Goal: Task Accomplishment & Management: Complete application form

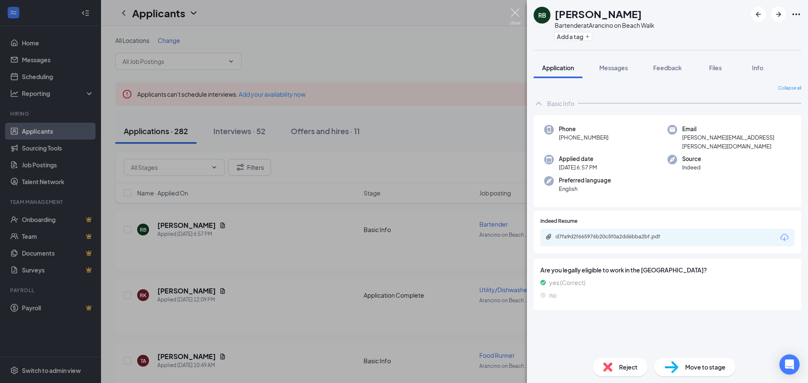
drag, startPoint x: 517, startPoint y: 11, endPoint x: 457, endPoint y: 25, distance: 61.9
click at [517, 11] on img at bounding box center [515, 16] width 11 height 16
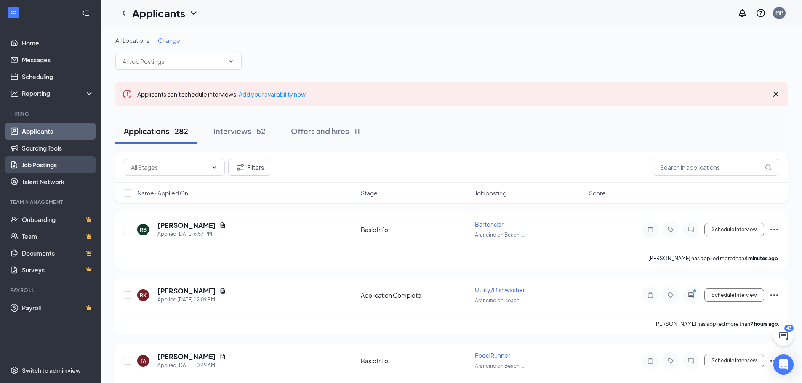
click at [41, 166] on link "Job Postings" at bounding box center [58, 165] width 72 height 17
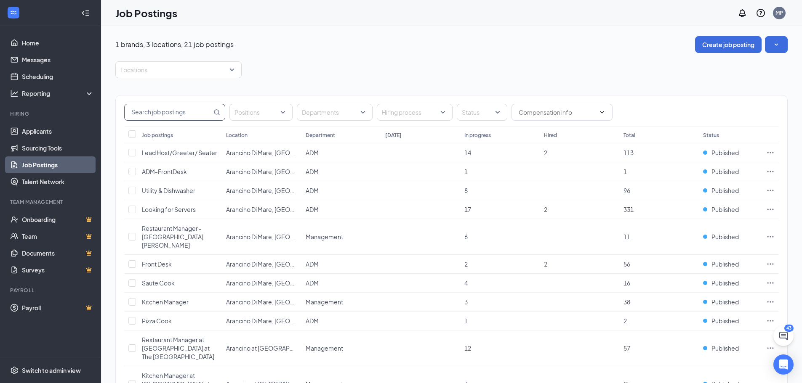
click at [209, 116] on input "text" at bounding box center [168, 112] width 87 height 16
click at [218, 66] on div at bounding box center [174, 69] width 114 height 13
click at [189, 116] on span "Arancino at [GEOGRAPHIC_DATA], [GEOGRAPHIC_DATA], [GEOGRAPHIC_DATA]" at bounding box center [244, 113] width 221 height 8
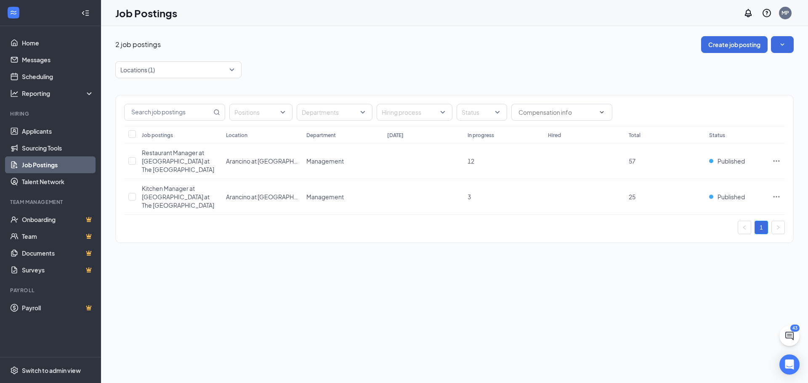
click at [354, 38] on div "2 job postings Create job posting" at bounding box center [454, 44] width 678 height 17
click at [719, 43] on button "Create job posting" at bounding box center [734, 44] width 66 height 17
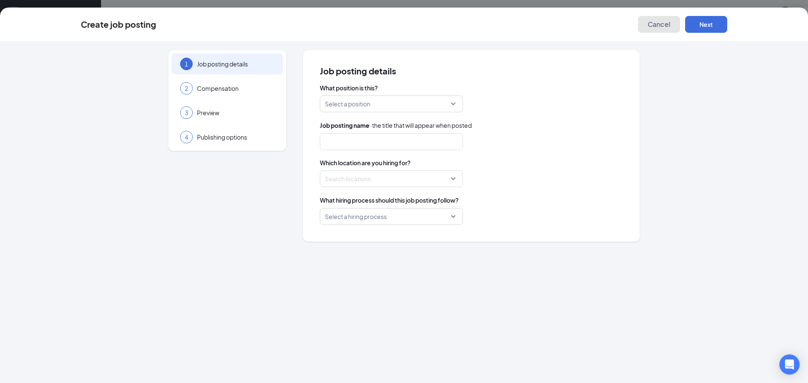
click at [653, 26] on span "Cancel" at bounding box center [659, 24] width 23 height 8
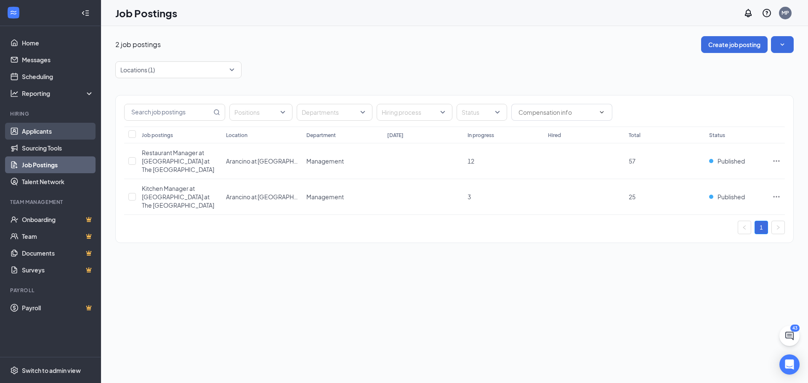
click at [55, 133] on link "Applicants" at bounding box center [58, 131] width 72 height 17
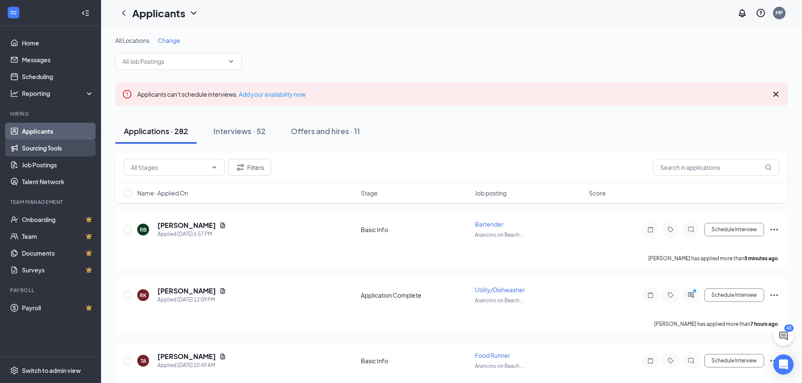
click at [53, 149] on link "Sourcing Tools" at bounding box center [58, 148] width 72 height 17
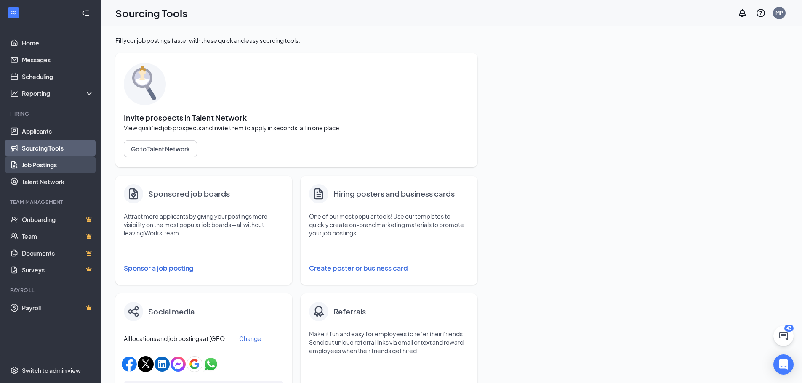
click at [47, 163] on link "Job Postings" at bounding box center [58, 165] width 72 height 17
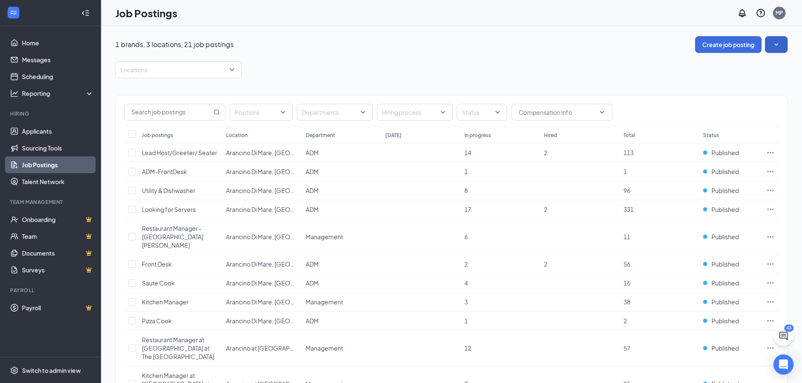
click at [775, 48] on icon "SmallChevronDown" at bounding box center [776, 44] width 8 height 8
click at [735, 46] on button "Create job posting" at bounding box center [728, 44] width 66 height 17
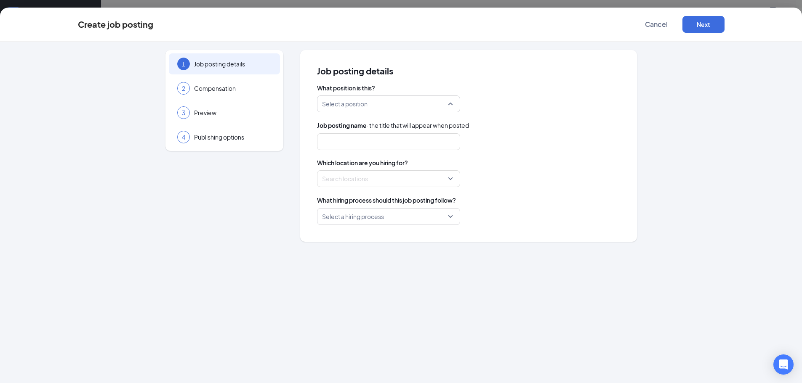
click at [337, 106] on input "search" at bounding box center [385, 104] width 127 height 16
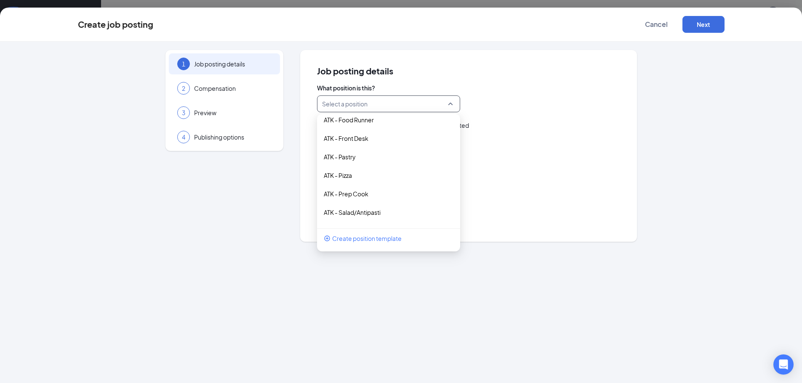
scroll to position [391, 0]
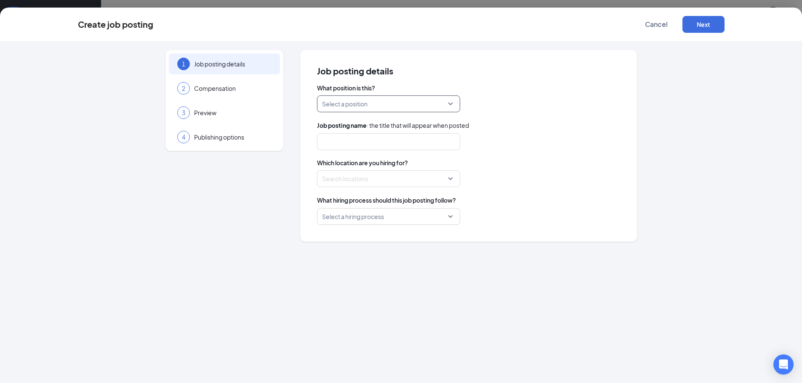
click at [380, 106] on input "search" at bounding box center [385, 104] width 127 height 16
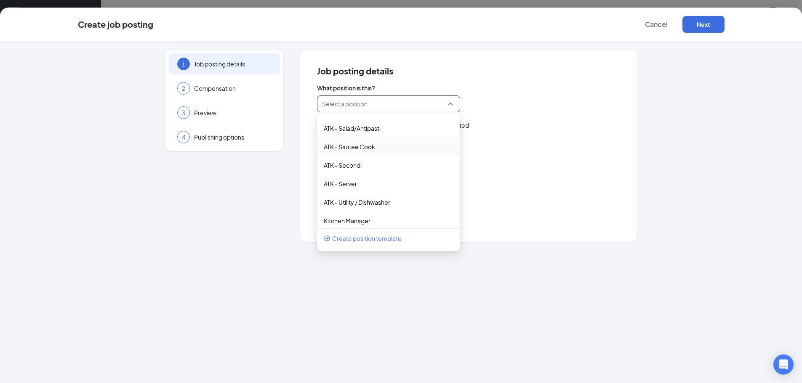
scroll to position [475, 0]
click at [348, 188] on p "ATK - Sautee Cook" at bounding box center [382, 189] width 116 height 8
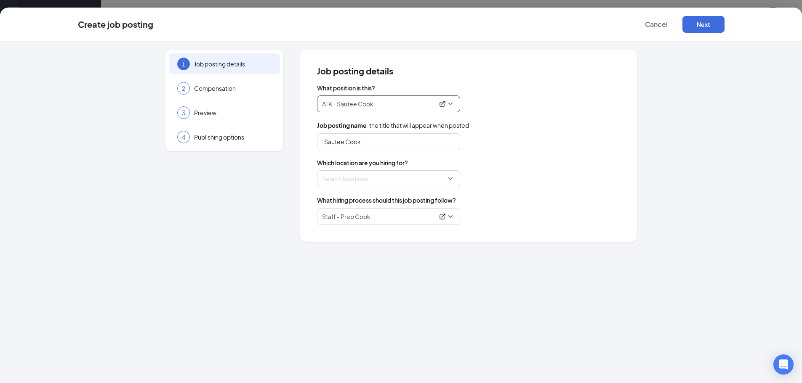
click at [364, 182] on div at bounding box center [385, 178] width 127 height 13
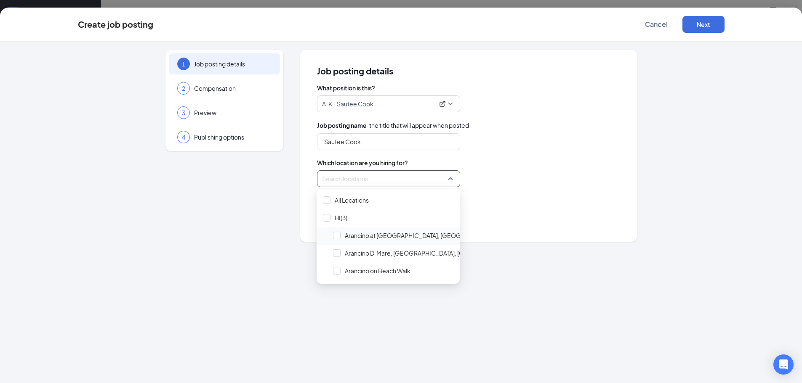
click at [387, 236] on span "Arancino at [GEOGRAPHIC_DATA], [GEOGRAPHIC_DATA], [GEOGRAPHIC_DATA]" at bounding box center [455, 235] width 221 height 8
click at [337, 234] on img at bounding box center [337, 235] width 4 height 3
click at [337, 254] on div at bounding box center [337, 254] width 8 height 8
click at [337, 254] on img at bounding box center [337, 253] width 4 height 3
click at [337, 269] on div at bounding box center [337, 271] width 8 height 8
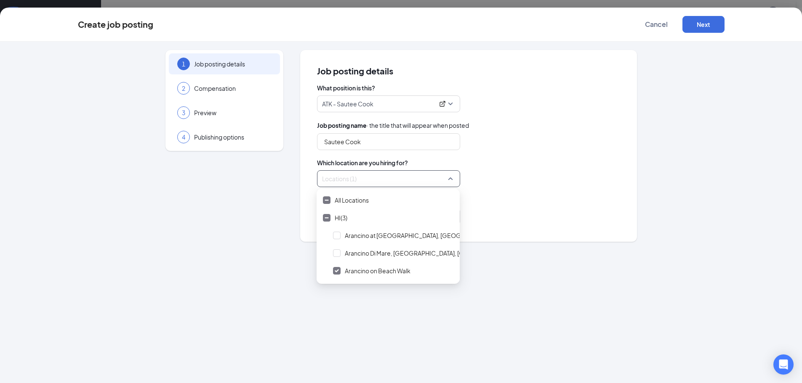
click at [337, 269] on div at bounding box center [337, 271] width 8 height 8
click at [393, 234] on span "Arancino at [GEOGRAPHIC_DATA], [GEOGRAPHIC_DATA], [GEOGRAPHIC_DATA]" at bounding box center [455, 235] width 221 height 8
click at [512, 207] on div "What hiring process should this job posting follow? Staff - Prep Cook" at bounding box center [468, 210] width 303 height 29
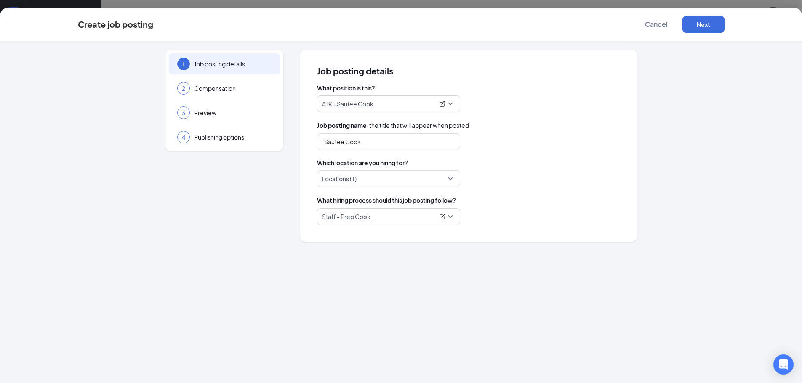
click at [376, 221] on p "Staff - Prep Cook" at bounding box center [378, 217] width 112 height 8
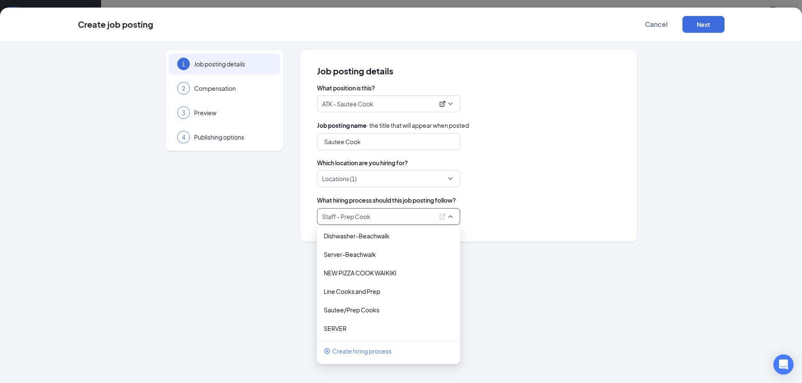
scroll to position [126, 0]
click at [373, 290] on p "Line Cooks and Prep" at bounding box center [382, 291] width 116 height 8
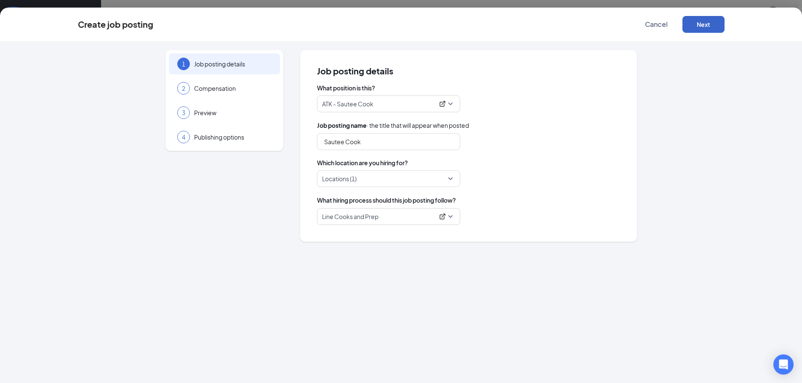
click at [704, 25] on button "Next" at bounding box center [703, 24] width 42 height 17
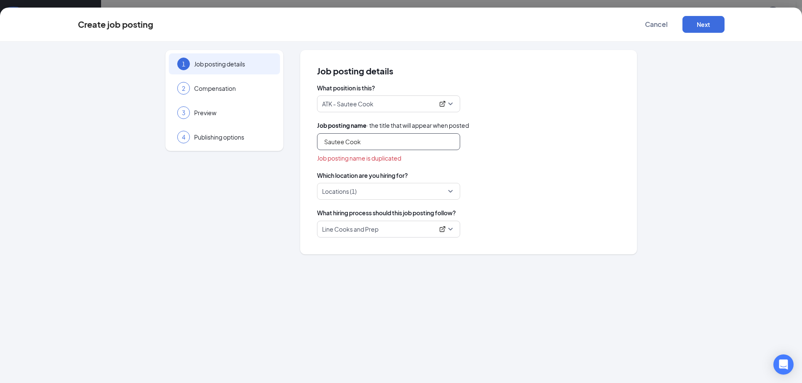
click at [385, 144] on input "Sautee Cook" at bounding box center [388, 141] width 143 height 17
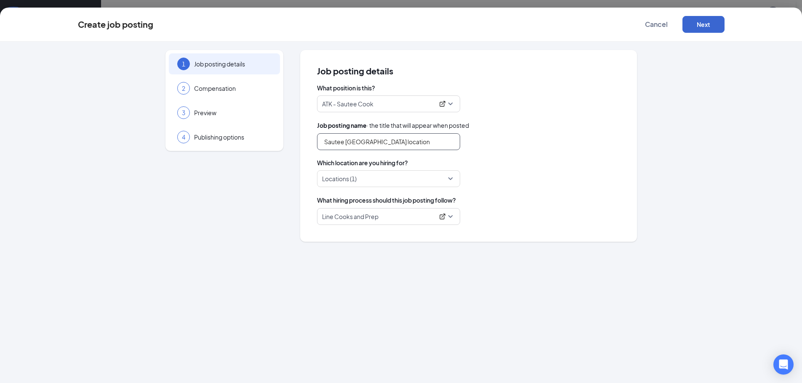
type input "Sautee [GEOGRAPHIC_DATA] location"
click at [696, 23] on button "Next" at bounding box center [703, 24] width 42 height 17
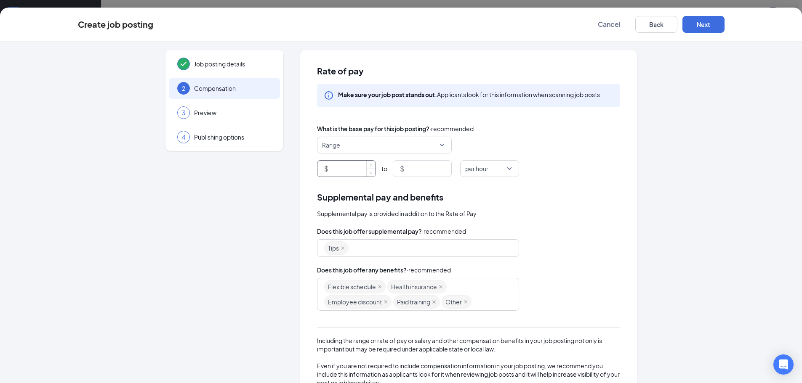
click at [347, 169] on input at bounding box center [352, 169] width 45 height 16
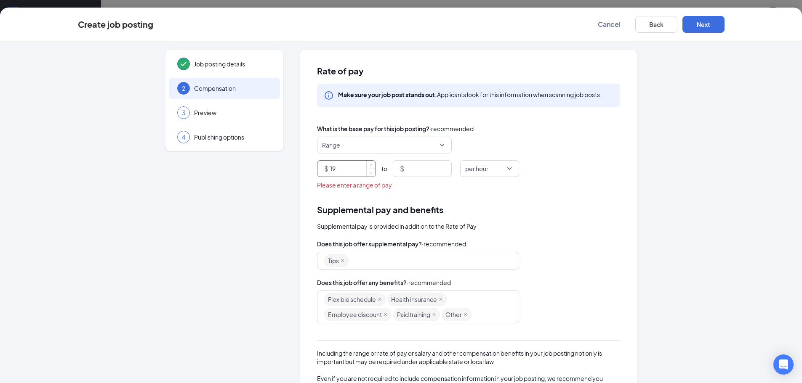
type input "19"
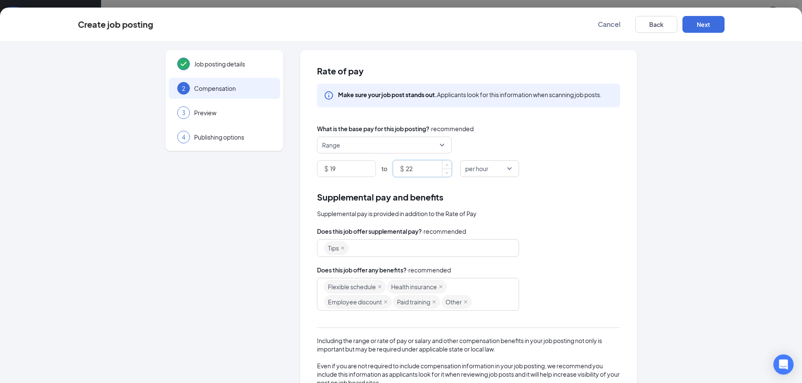
click at [366, 252] on div "Tips" at bounding box center [414, 248] width 180 height 15
type input "22"
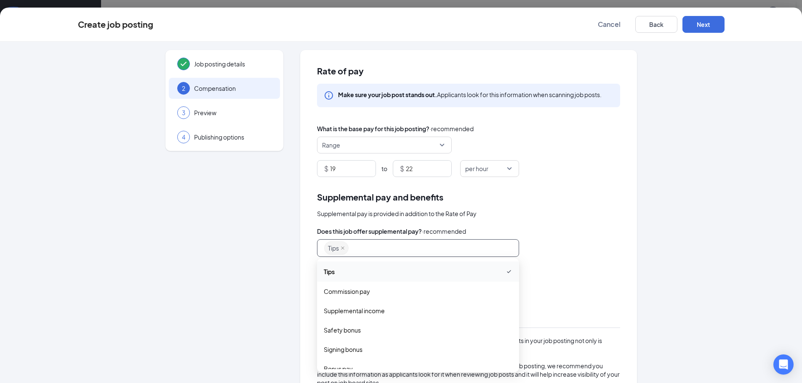
click at [639, 235] on div "Job posting details 2 Compensation 3 Preview 4 Publishing options Rate of pay M…" at bounding box center [401, 248] width 646 height 396
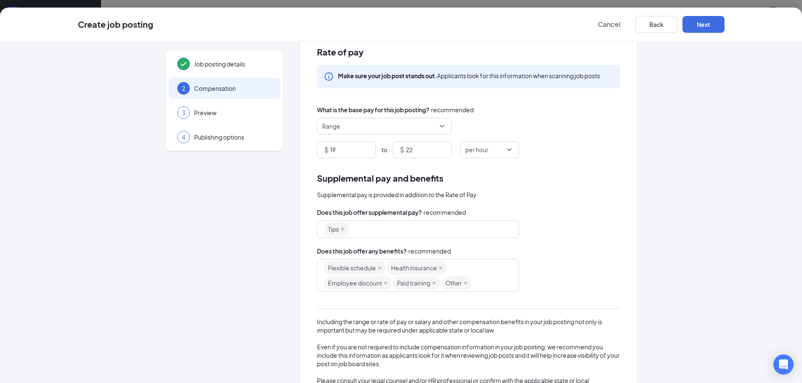
scroll to position [0, 0]
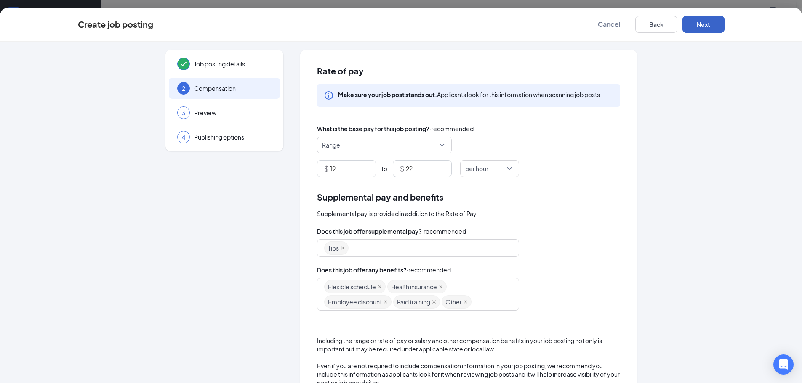
click at [698, 29] on button "Next" at bounding box center [703, 24] width 42 height 17
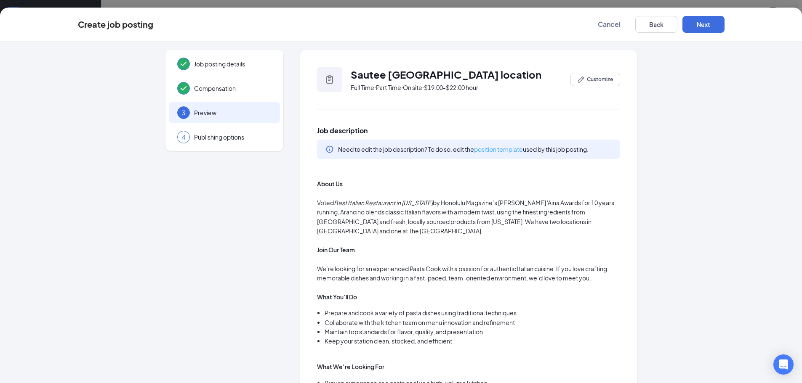
click at [507, 148] on link "position template" at bounding box center [498, 150] width 49 height 8
click at [705, 27] on button "Next" at bounding box center [703, 24] width 42 height 17
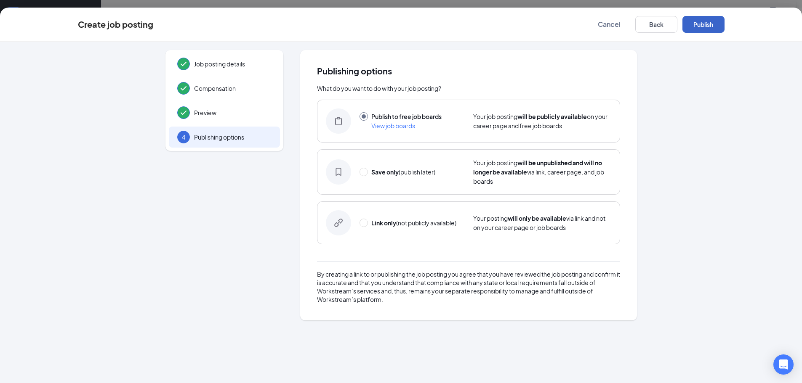
click at [703, 24] on button "Publish" at bounding box center [703, 24] width 42 height 17
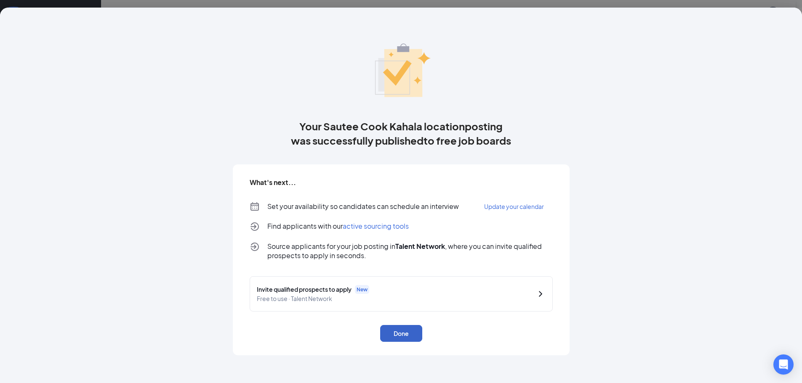
click at [409, 335] on button "Done" at bounding box center [401, 333] width 42 height 17
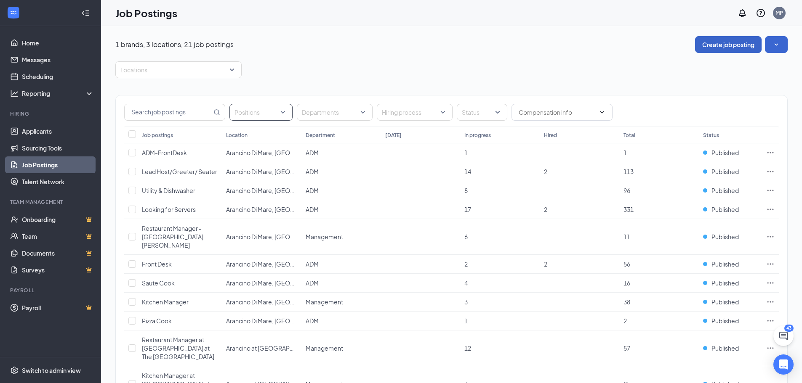
click at [254, 116] on div at bounding box center [256, 112] width 50 height 13
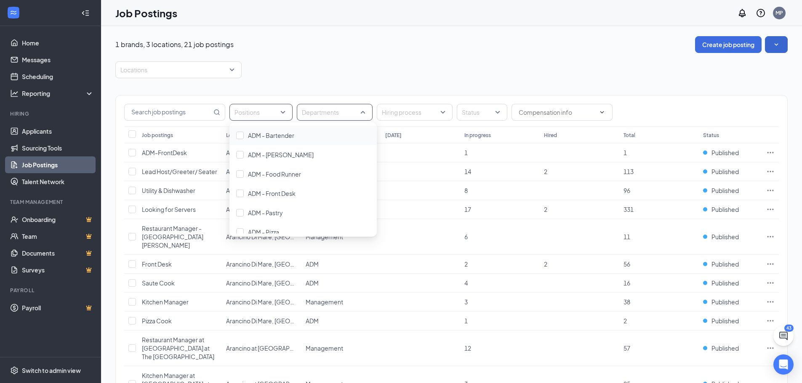
click at [337, 112] on div at bounding box center [330, 112] width 63 height 13
click at [172, 111] on input "text" at bounding box center [168, 112] width 87 height 16
click at [182, 62] on div "Locations" at bounding box center [178, 69] width 126 height 17
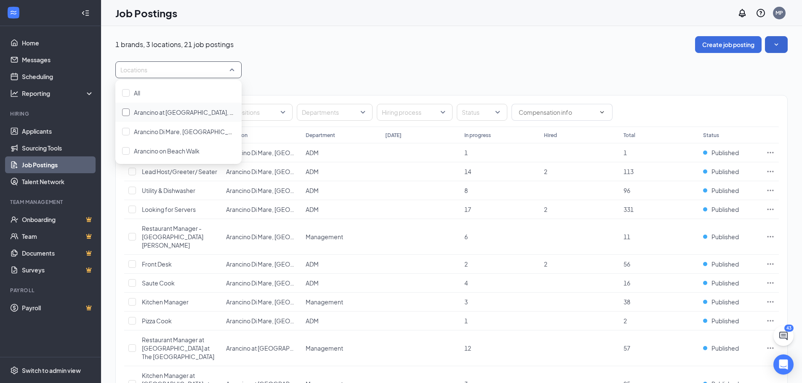
click at [186, 115] on span "Arancino at [GEOGRAPHIC_DATA], [GEOGRAPHIC_DATA], [GEOGRAPHIC_DATA]" at bounding box center [244, 113] width 221 height 8
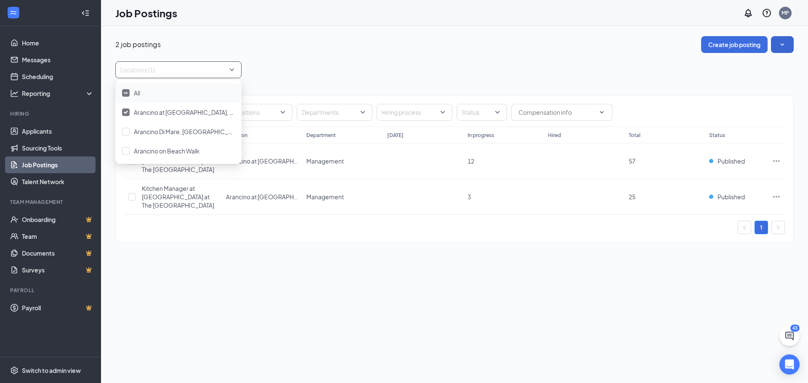
click at [390, 263] on div "2 job postings Create job posting Locations (1) Positions Departments Hiring pr…" at bounding box center [454, 204] width 707 height 357
click at [354, 110] on div at bounding box center [330, 112] width 63 height 13
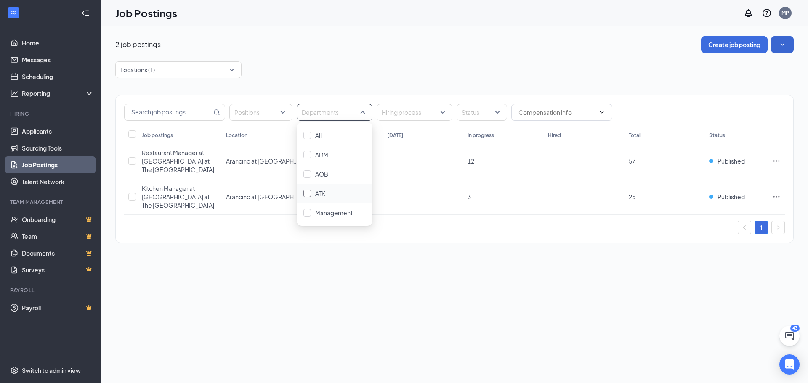
click at [324, 196] on span "ATK" at bounding box center [320, 194] width 10 height 8
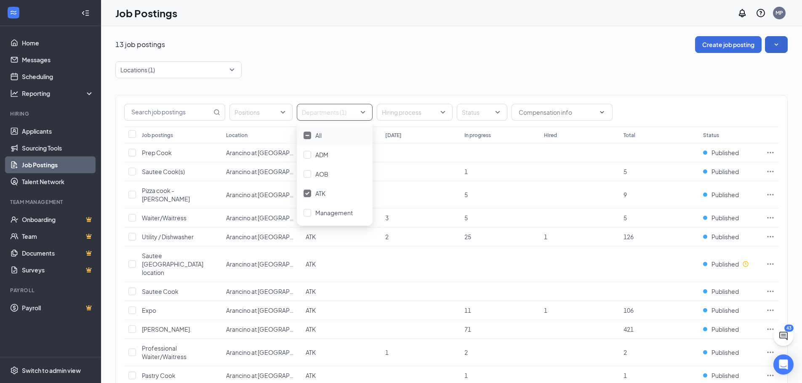
click at [397, 58] on div "13 job postings Create job posting Locations (1) Positions Departments (1) Hiri…" at bounding box center [451, 248] width 672 height 424
click at [157, 151] on span "Prep Cook" at bounding box center [157, 153] width 30 height 8
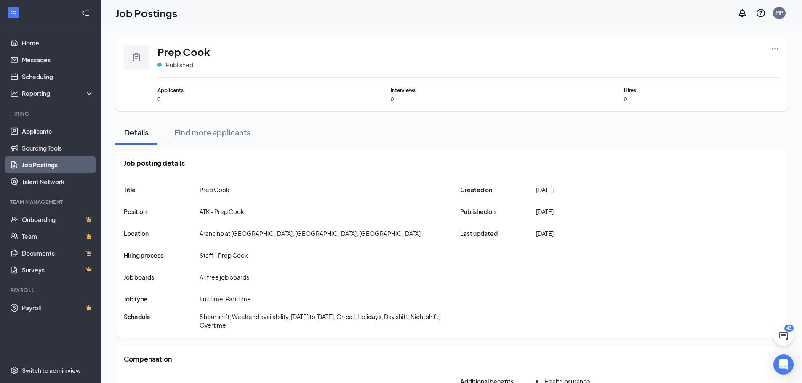
click at [69, 167] on link "Job Postings" at bounding box center [58, 165] width 72 height 17
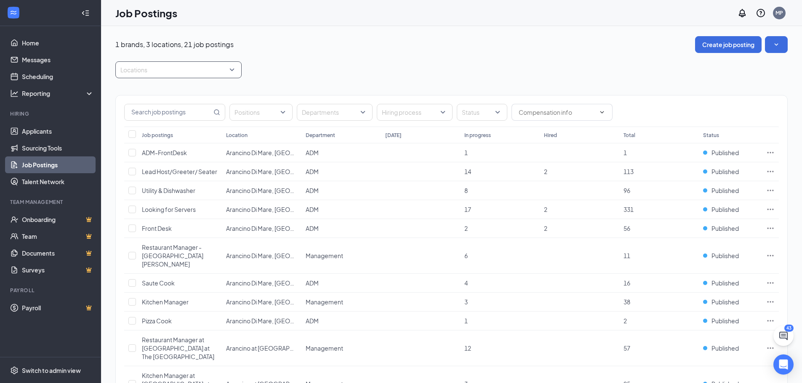
click at [206, 73] on div at bounding box center [174, 69] width 114 height 13
click at [192, 111] on span "Arancino at [GEOGRAPHIC_DATA], [GEOGRAPHIC_DATA], [GEOGRAPHIC_DATA]" at bounding box center [244, 113] width 221 height 8
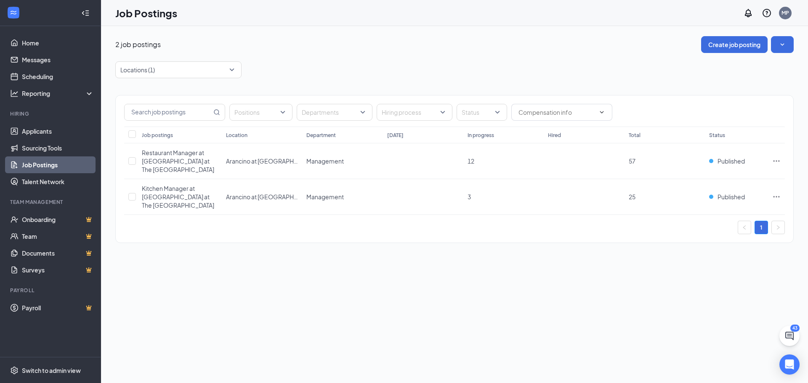
click at [293, 75] on div "Locations (1)" at bounding box center [454, 69] width 678 height 17
click at [293, 114] on div "Positions Departments Hiring process Status" at bounding box center [454, 112] width 661 height 17
click at [274, 114] on div at bounding box center [256, 112] width 50 height 13
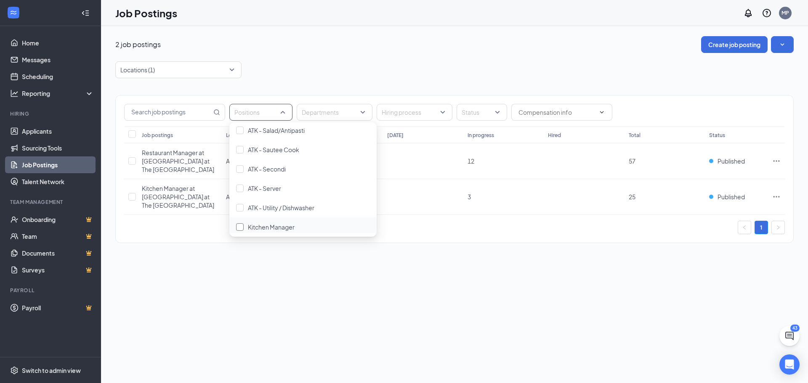
scroll to position [505, 0]
click at [281, 187] on div "ATK - Sautee Cook" at bounding box center [273, 191] width 51 height 9
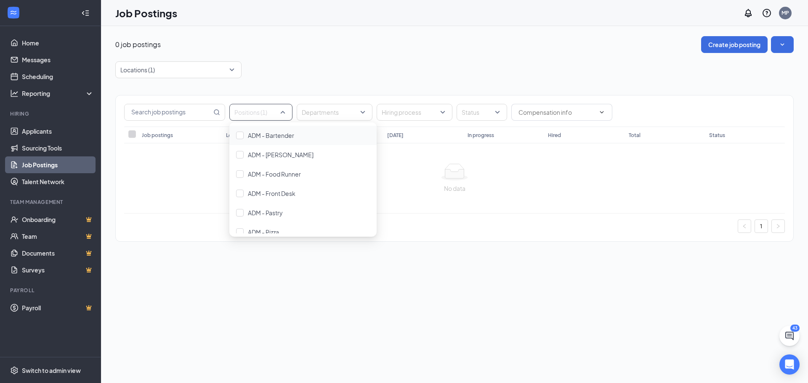
click at [272, 113] on div at bounding box center [256, 112] width 50 height 13
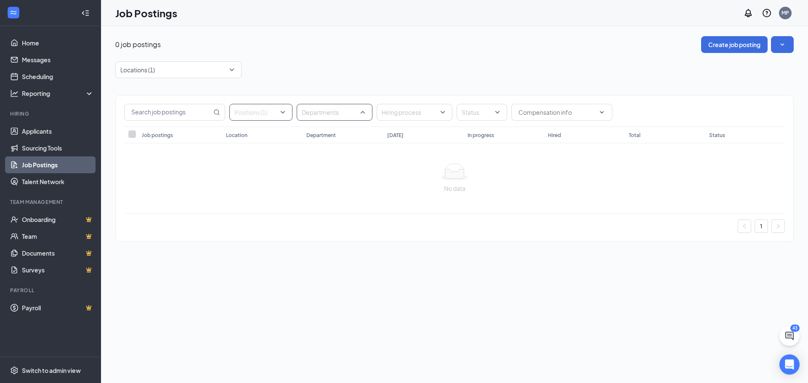
click at [320, 115] on div at bounding box center [330, 112] width 63 height 13
click at [321, 191] on span "ATK" at bounding box center [320, 194] width 10 height 8
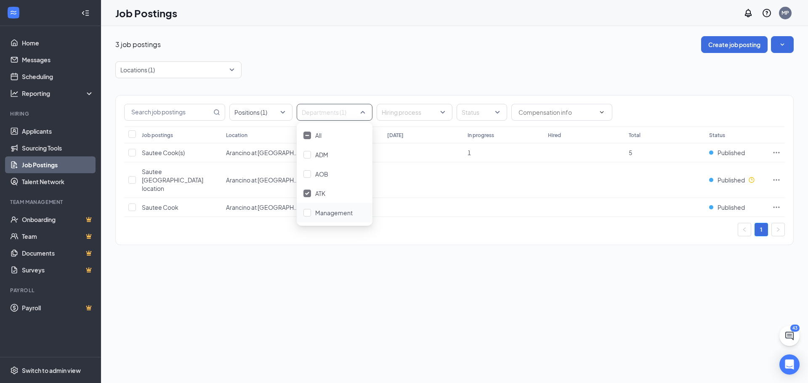
click at [367, 276] on div "3 job postings Create job posting Locations (1) Positions (1) Departments (1) H…" at bounding box center [454, 204] width 707 height 357
click at [400, 111] on div at bounding box center [410, 112] width 63 height 13
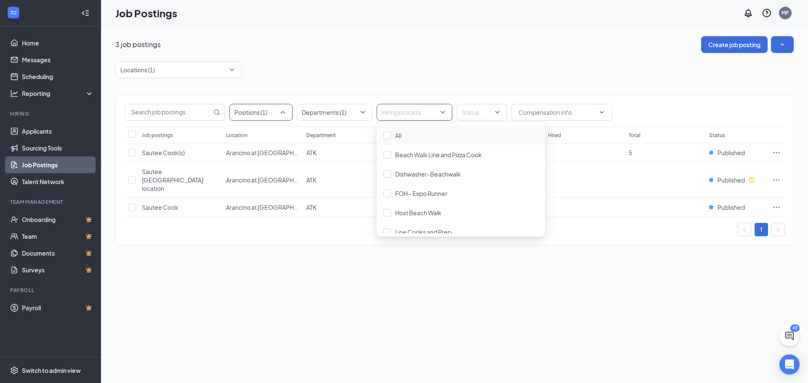
click at [260, 114] on div at bounding box center [256, 112] width 50 height 13
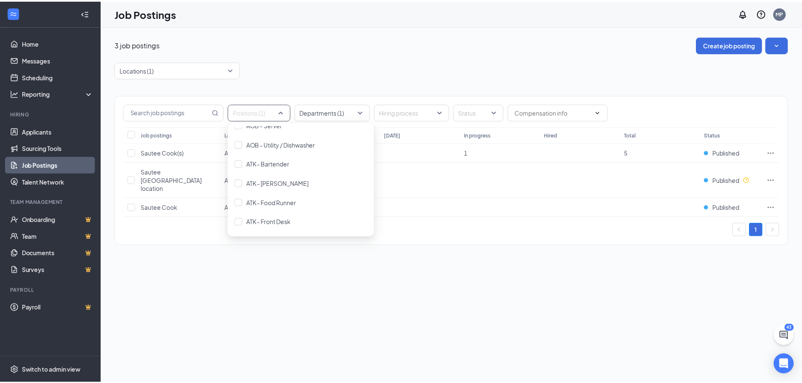
scroll to position [379, 0]
click at [299, 142] on span "AOB - Utility / Dishwasher" at bounding box center [282, 144] width 69 height 8
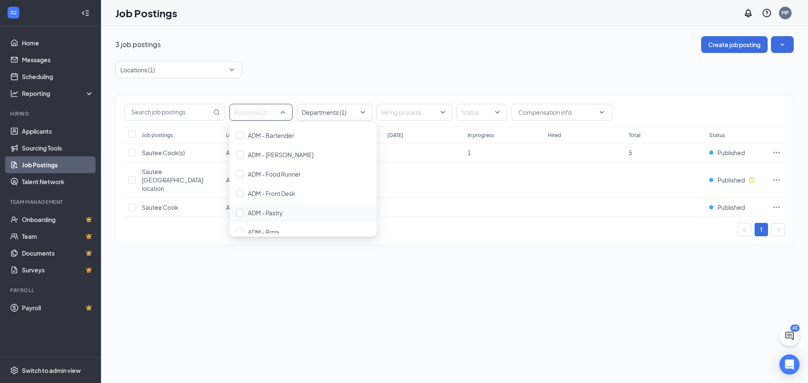
click at [329, 290] on div "3 job postings Create job posting Locations (1) Positions (2) Departments (1) H…" at bounding box center [454, 204] width 707 height 357
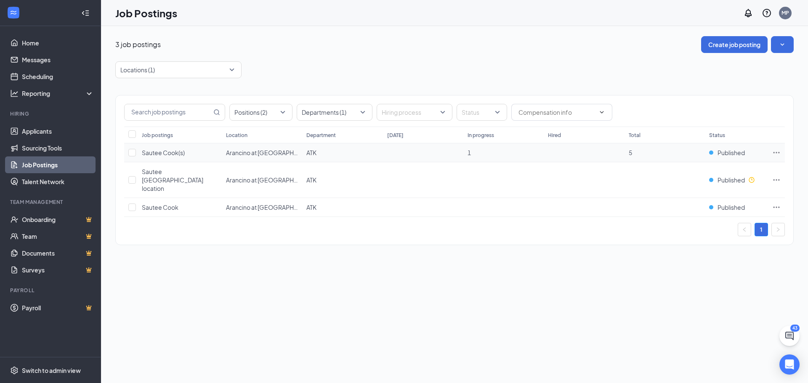
click at [175, 154] on span "Sautee Cook(s)" at bounding box center [163, 153] width 43 height 8
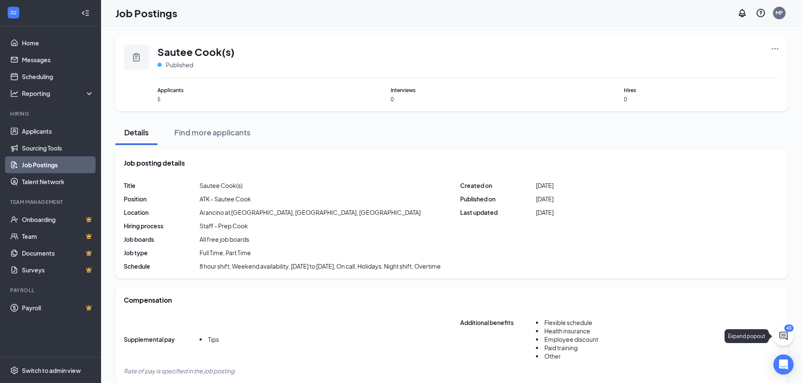
click at [786, 335] on icon "ChatActive" at bounding box center [783, 336] width 8 height 8
click at [727, 374] on icon "ChevronUp" at bounding box center [726, 373] width 10 height 10
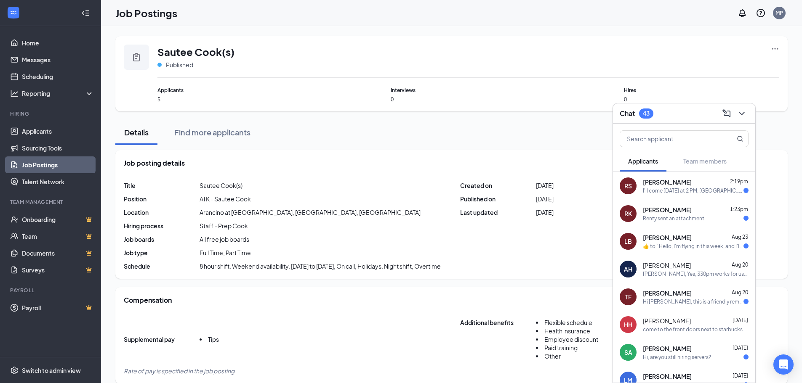
click at [660, 183] on span "[PERSON_NAME]" at bounding box center [667, 182] width 49 height 8
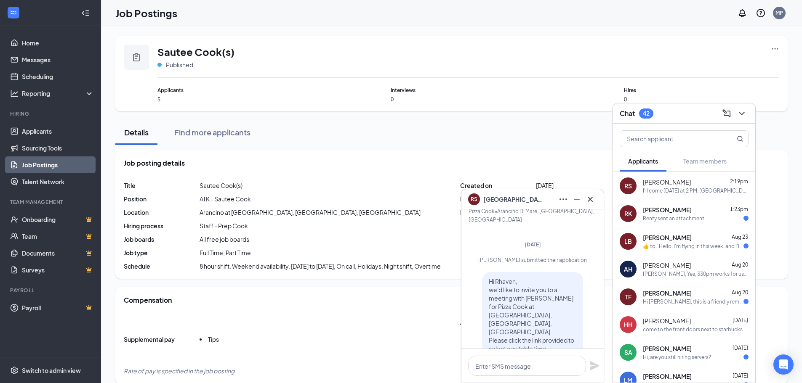
scroll to position [-642, 0]
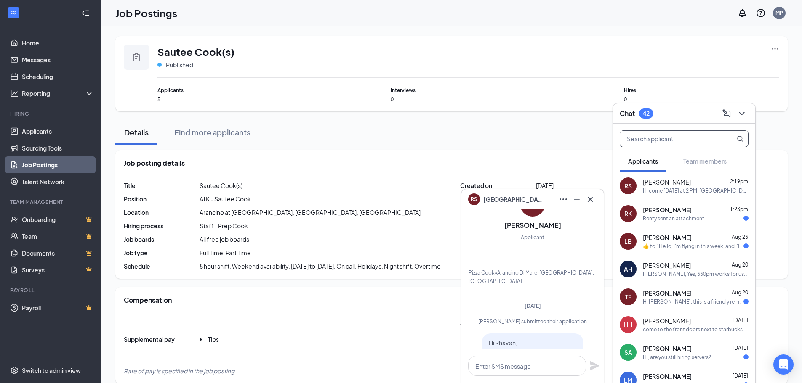
click at [679, 139] on input "text" at bounding box center [670, 139] width 100 height 16
click at [592, 201] on icon "Cross" at bounding box center [589, 199] width 5 height 5
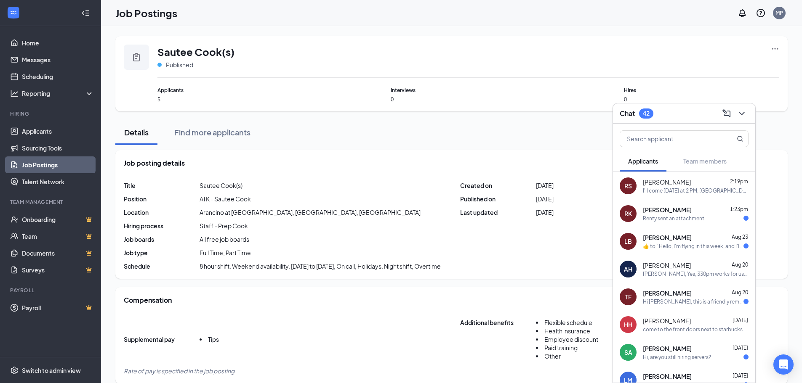
click at [688, 297] on div "[PERSON_NAME] [DATE]" at bounding box center [696, 293] width 106 height 8
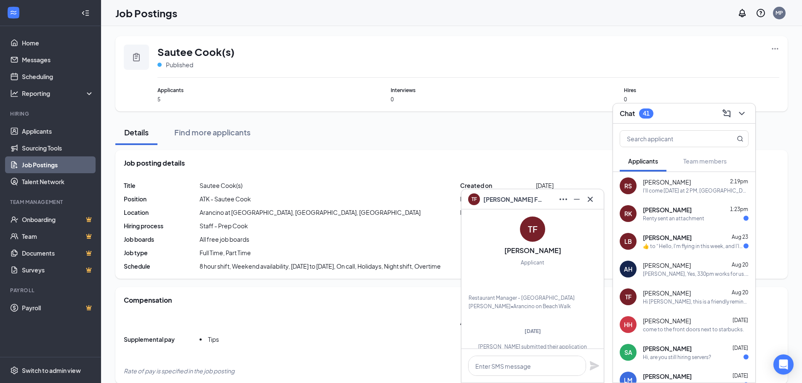
scroll to position [42, 0]
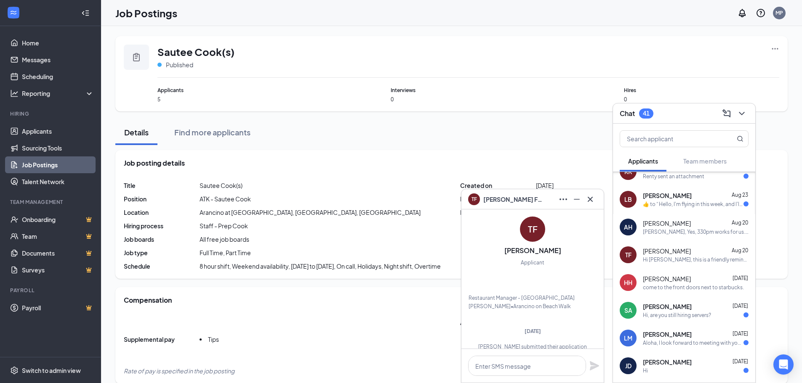
click at [675, 287] on div "come to the front doors next to starbucks." at bounding box center [693, 287] width 101 height 7
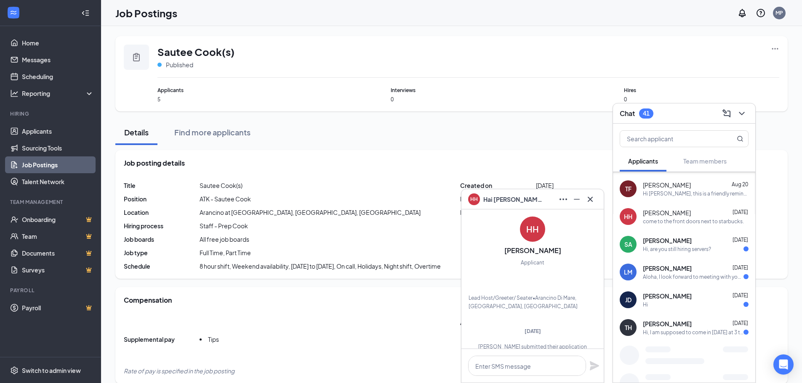
scroll to position [109, 0]
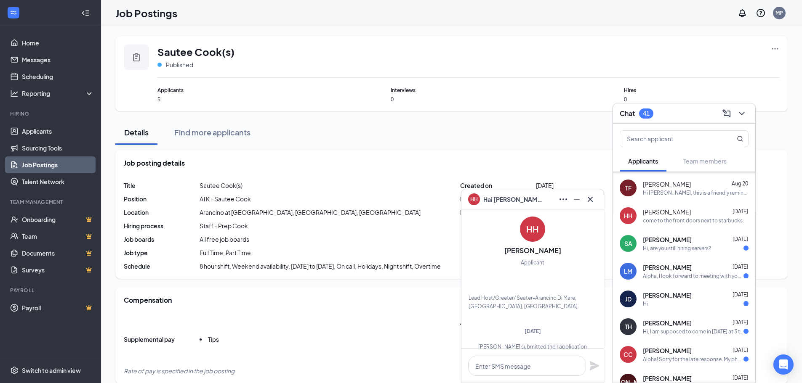
click at [669, 351] on span "[PERSON_NAME]" at bounding box center [667, 351] width 49 height 8
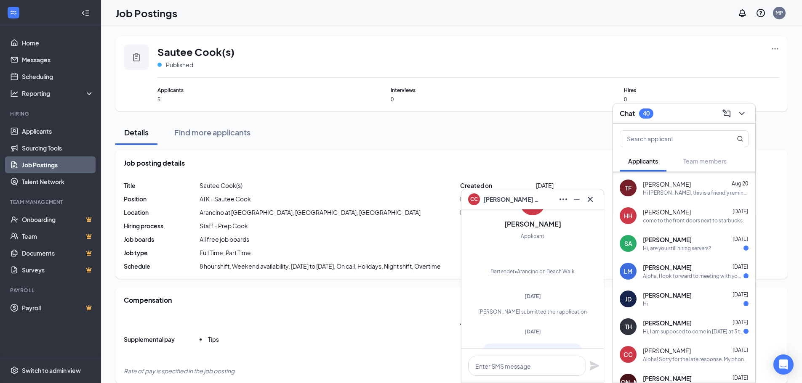
scroll to position [-295, 0]
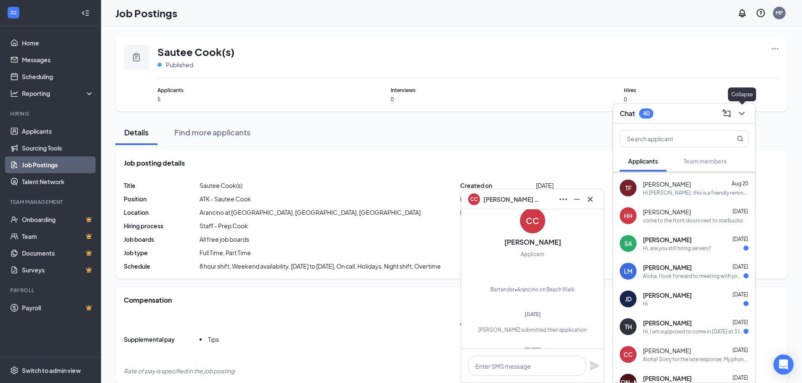
click at [743, 117] on icon "ChevronDown" at bounding box center [741, 114] width 10 height 10
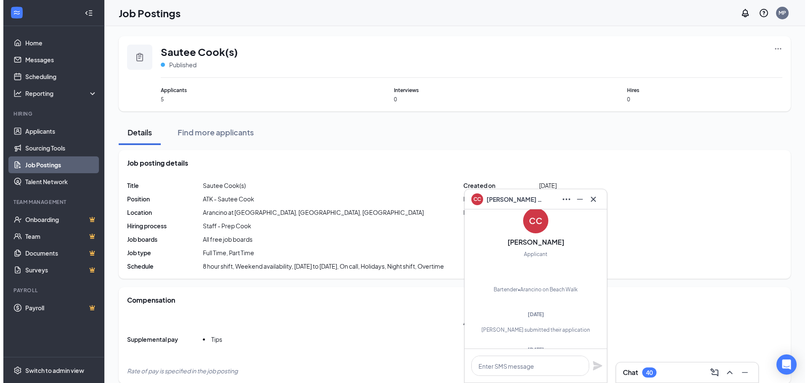
scroll to position [0, 0]
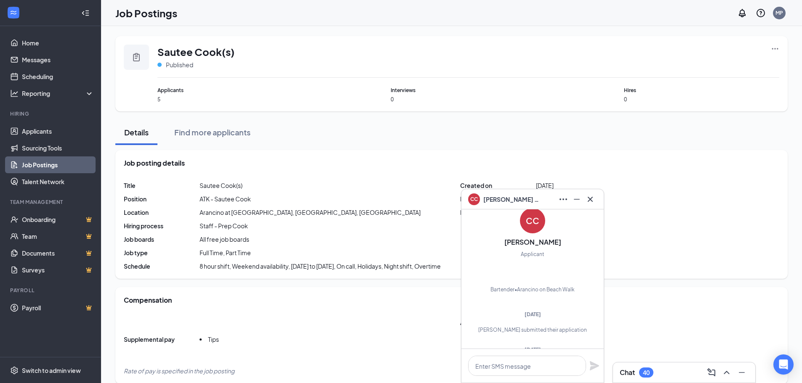
click at [667, 158] on div "Job posting details Title Sautee Cook(s) Position ATK - Sautee Cook Location [G…" at bounding box center [451, 214] width 672 height 129
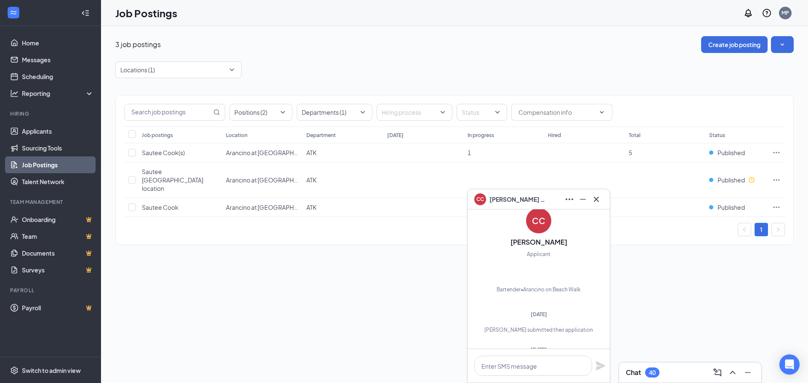
click at [719, 315] on div "3 job postings Create job posting Locations (1) Positions (2) Departments (1) H…" at bounding box center [454, 204] width 707 height 357
click at [597, 199] on icon "Cross" at bounding box center [596, 199] width 10 height 10
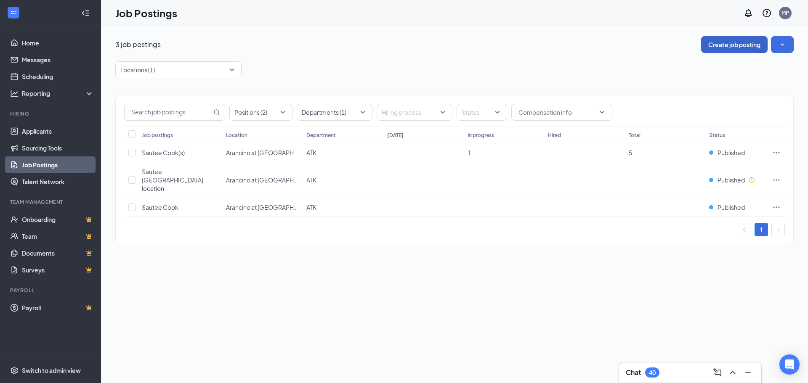
click at [731, 44] on button "Create job posting" at bounding box center [734, 44] width 66 height 17
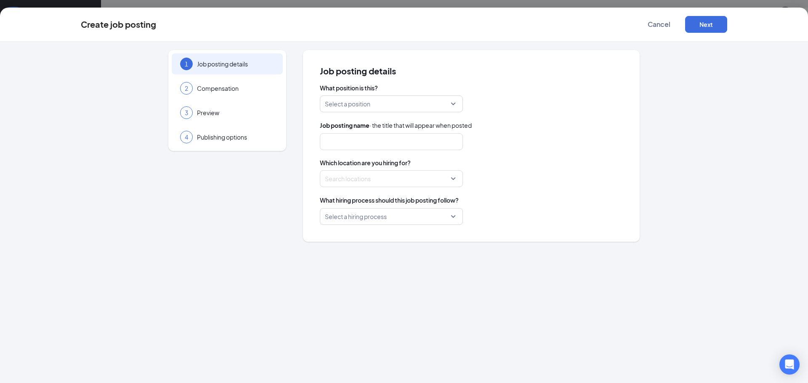
click at [457, 103] on div "Select a position" at bounding box center [391, 104] width 143 height 17
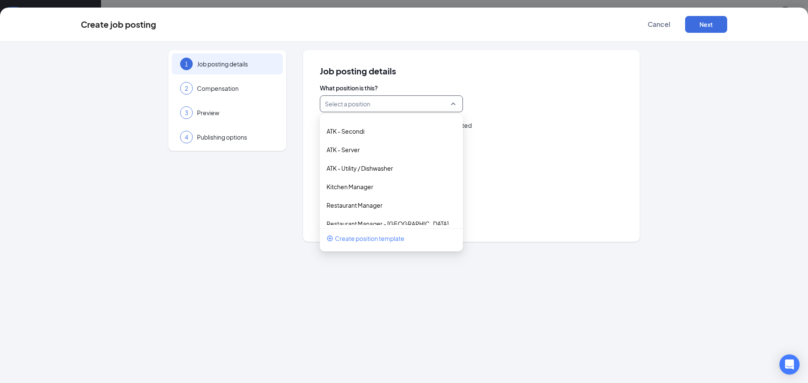
scroll to position [559, 0]
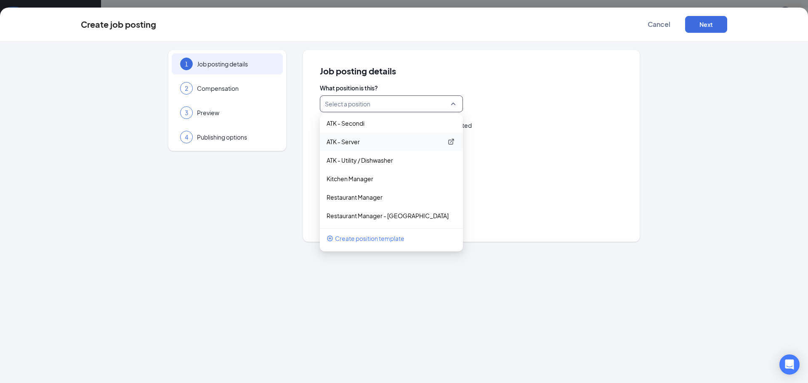
click at [365, 142] on p "ATK - Server" at bounding box center [385, 142] width 116 height 8
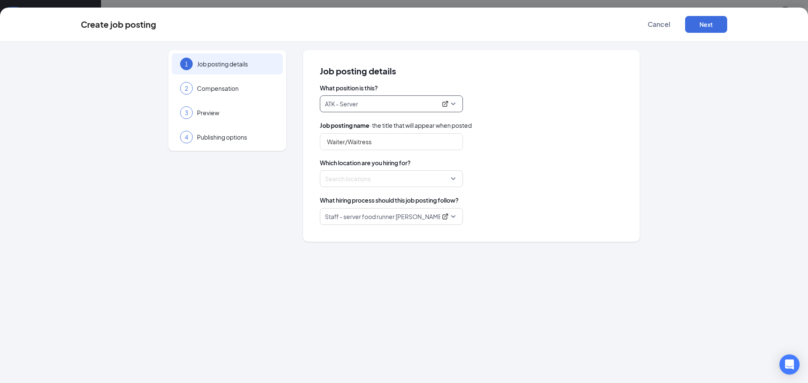
click at [381, 181] on div at bounding box center [388, 178] width 127 height 13
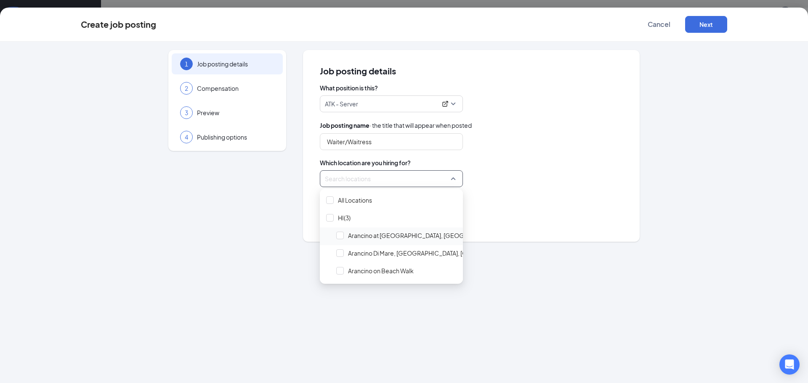
click at [387, 236] on span "Arancino at [GEOGRAPHIC_DATA], [GEOGRAPHIC_DATA], [GEOGRAPHIC_DATA]" at bounding box center [458, 235] width 221 height 8
click at [515, 207] on div "What hiring process should this job posting follow? Staff - server food runner …" at bounding box center [471, 210] width 303 height 29
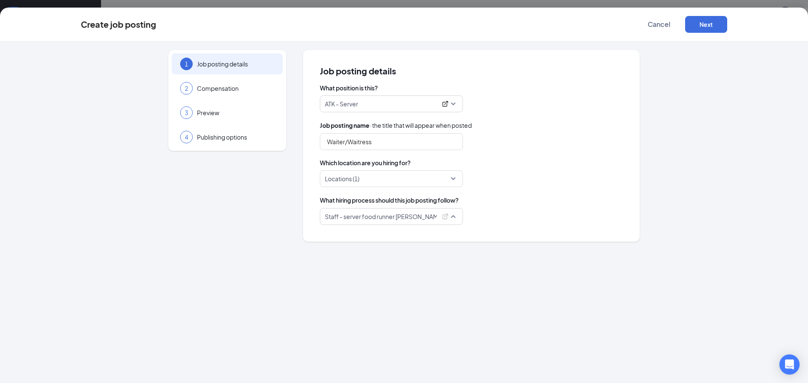
click at [395, 221] on p "Staff - server food runner [PERSON_NAME] host" at bounding box center [381, 217] width 112 height 8
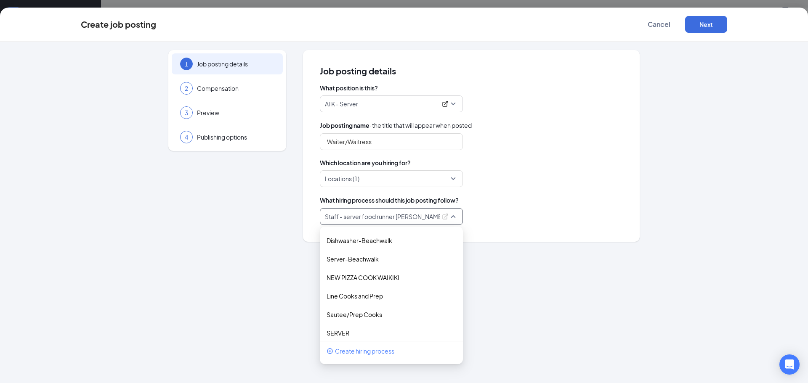
scroll to position [227, 0]
click at [338, 329] on p "SERVER" at bounding box center [385, 328] width 116 height 8
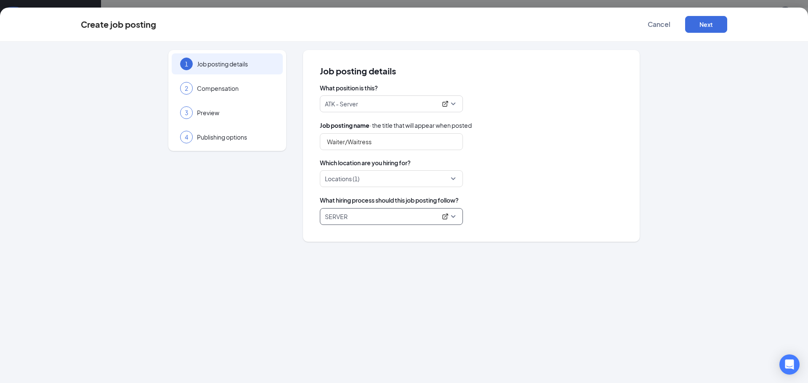
click at [516, 181] on div "Locations (1)" at bounding box center [471, 178] width 303 height 17
click at [708, 24] on button "Next" at bounding box center [706, 24] width 42 height 17
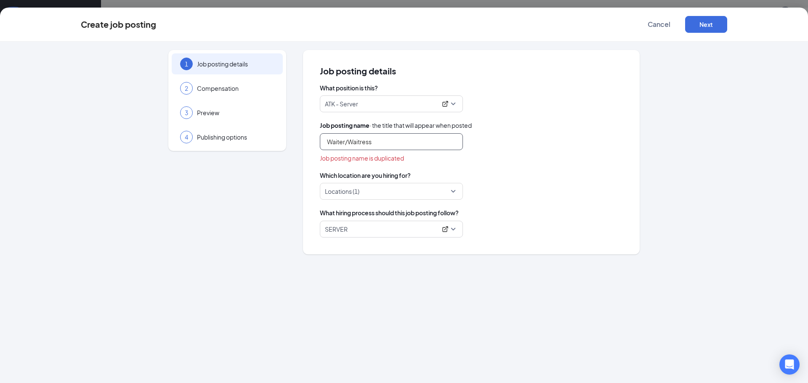
click at [412, 143] on input "Waiter/Waitress" at bounding box center [391, 141] width 143 height 17
click at [348, 143] on input "Waiter/Waitress [PERSON_NAME]" at bounding box center [391, 141] width 143 height 17
click at [712, 24] on button "Next" at bounding box center [706, 24] width 42 height 17
click at [346, 143] on input "Server Arancino Kahala" at bounding box center [391, 141] width 143 height 17
click at [548, 180] on div "Which location are you hiring for? Locations (1)" at bounding box center [471, 185] width 303 height 29
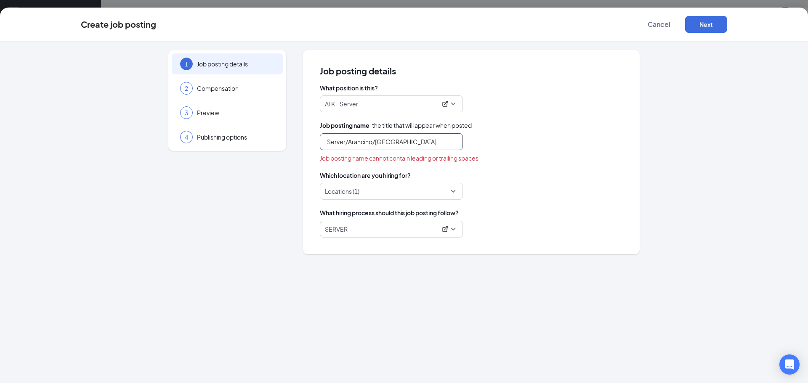
drag, startPoint x: 345, startPoint y: 144, endPoint x: 437, endPoint y: 144, distance: 91.3
click at [437, 144] on input "Server/Arancino/[GEOGRAPHIC_DATA]" at bounding box center [391, 141] width 143 height 17
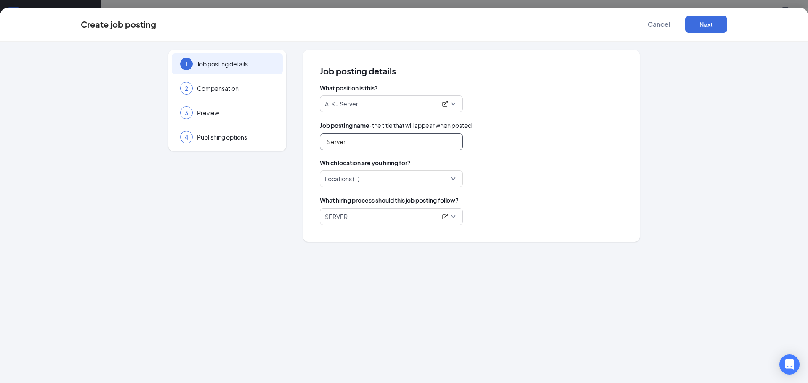
type input "Server"
click at [532, 128] on div "Job posting name · the title that will appear when posted" at bounding box center [471, 125] width 303 height 9
click at [708, 21] on button "Next" at bounding box center [706, 24] width 42 height 17
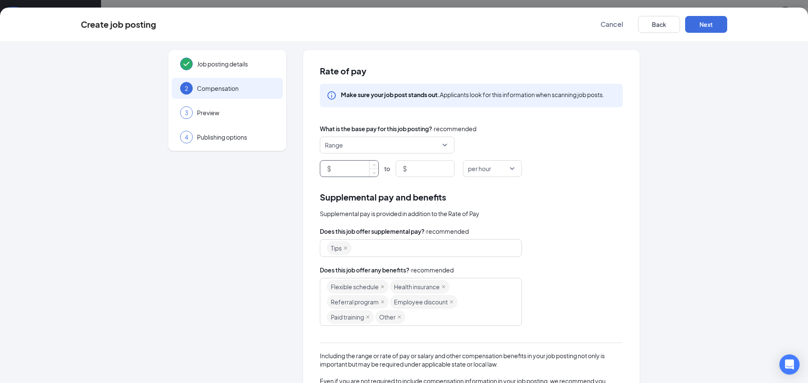
click at [355, 170] on input at bounding box center [355, 169] width 45 height 16
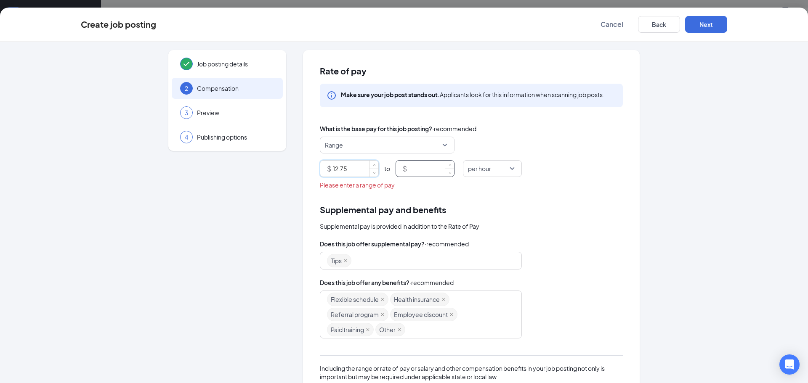
type input "12.75"
click at [438, 172] on input at bounding box center [431, 169] width 45 height 16
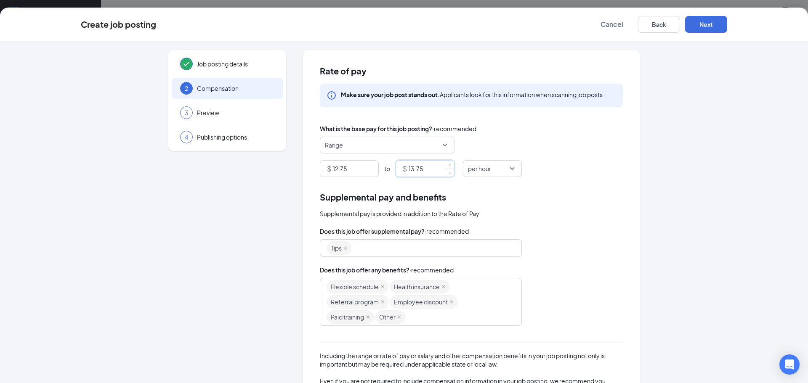
type input "13.75"
click at [563, 226] on div "Supplemental pay and benefits Supplemental pay is provided in addition to the R…" at bounding box center [471, 317] width 303 height 253
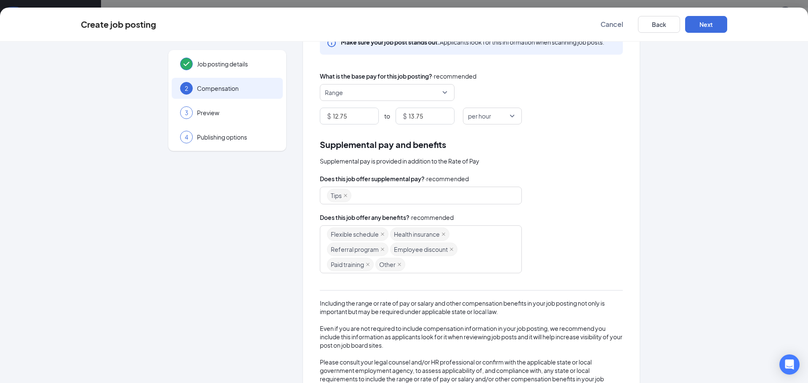
scroll to position [86, 0]
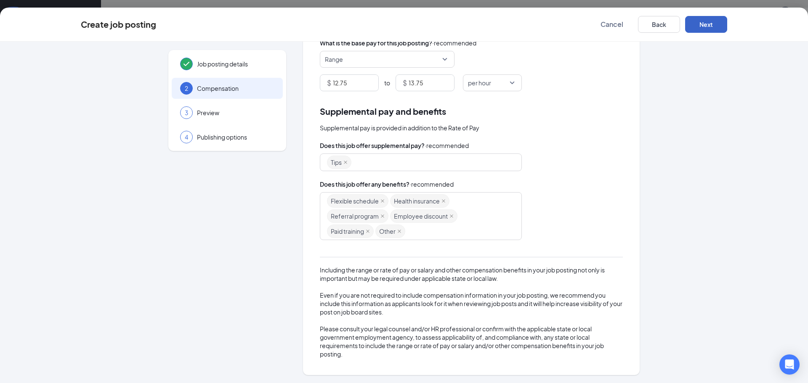
click at [707, 29] on button "Next" at bounding box center [706, 24] width 42 height 17
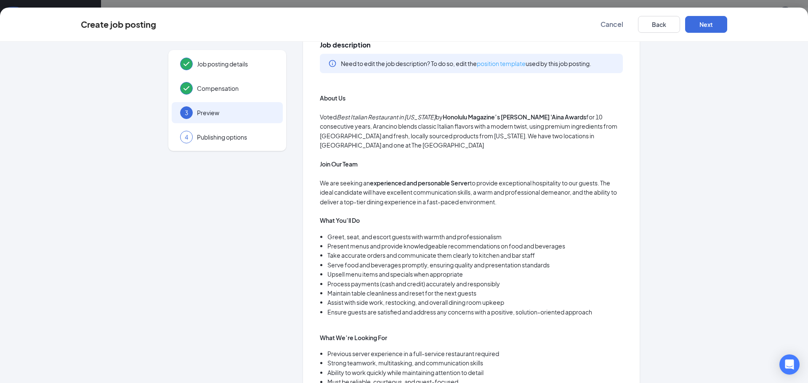
click at [499, 64] on link "position template" at bounding box center [501, 64] width 49 height 8
click at [705, 28] on button "Next" at bounding box center [706, 24] width 42 height 17
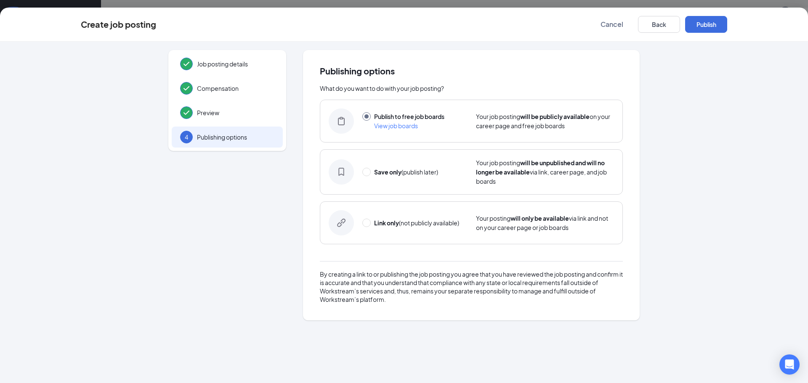
click at [367, 116] on input "radio" at bounding box center [366, 116] width 8 height 8
click at [703, 28] on button "Publish" at bounding box center [706, 24] width 42 height 17
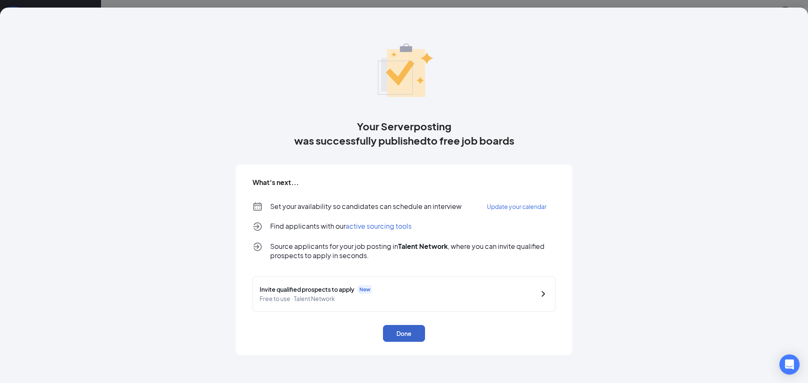
click at [406, 335] on button "Done" at bounding box center [404, 333] width 42 height 17
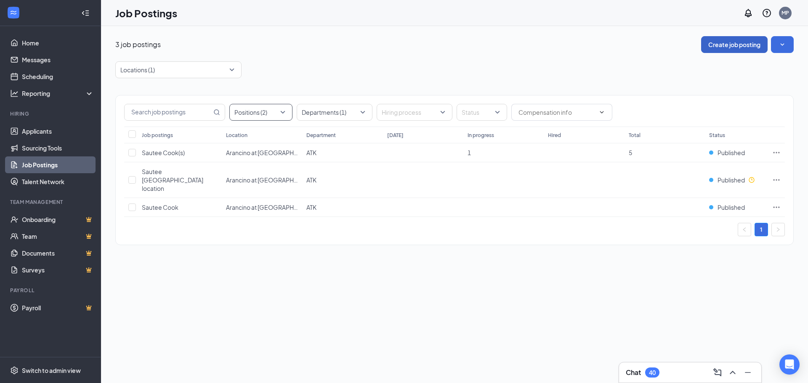
click at [253, 112] on div at bounding box center [256, 112] width 50 height 13
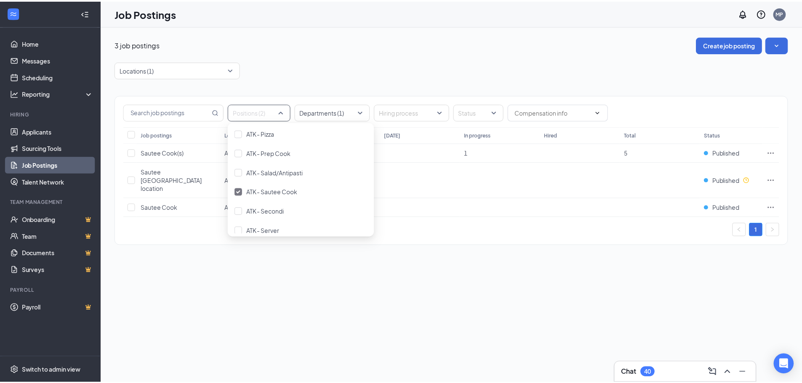
scroll to position [547, 0]
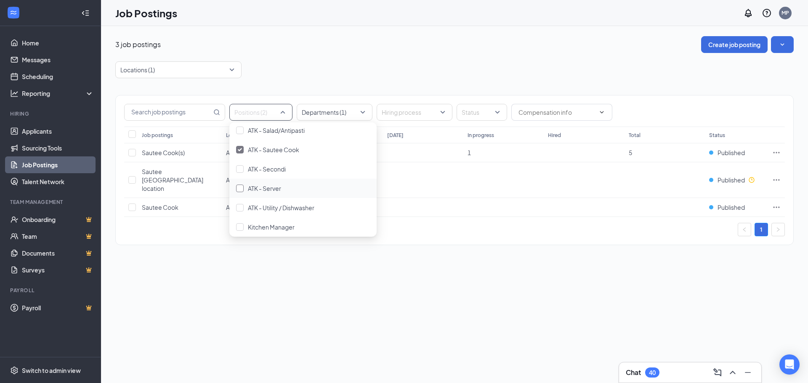
click at [283, 187] on div "ATK - Server" at bounding box center [303, 188] width 134 height 9
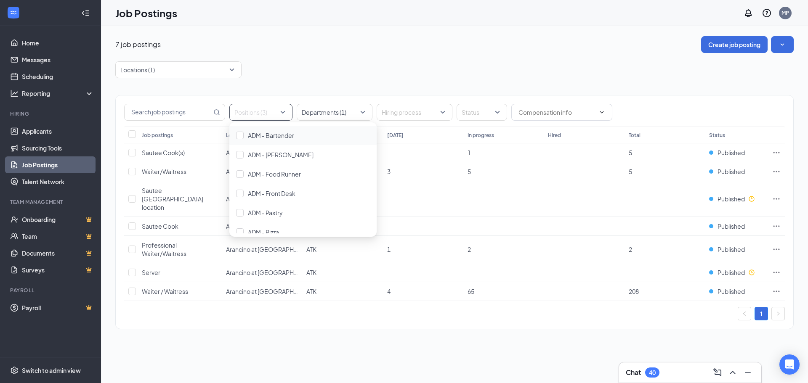
drag, startPoint x: 326, startPoint y: 356, endPoint x: 336, endPoint y: 351, distance: 11.1
click at [326, 355] on div "7 job postings Create job posting Locations (1) Positions (3) Departments (1) H…" at bounding box center [454, 204] width 707 height 357
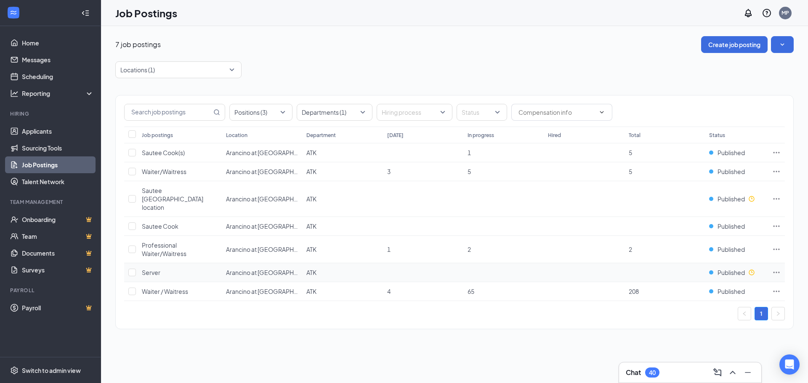
click at [150, 269] on span "Server" at bounding box center [151, 273] width 19 height 8
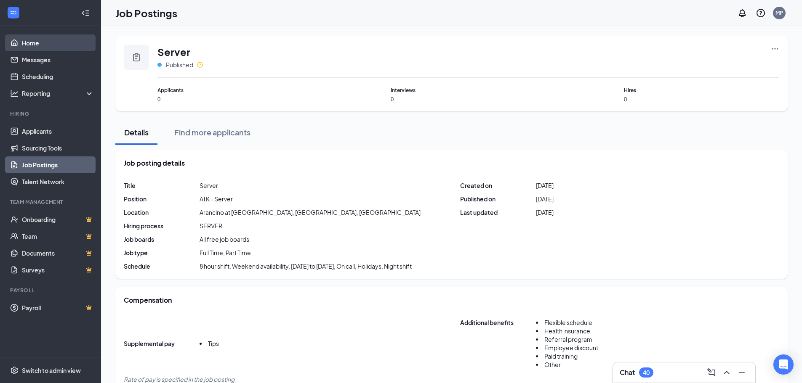
click at [65, 42] on link "Home" at bounding box center [58, 43] width 72 height 17
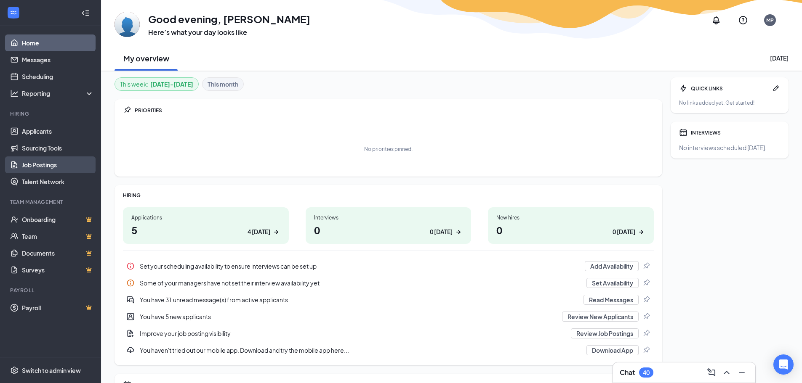
click at [40, 163] on link "Job Postings" at bounding box center [58, 165] width 72 height 17
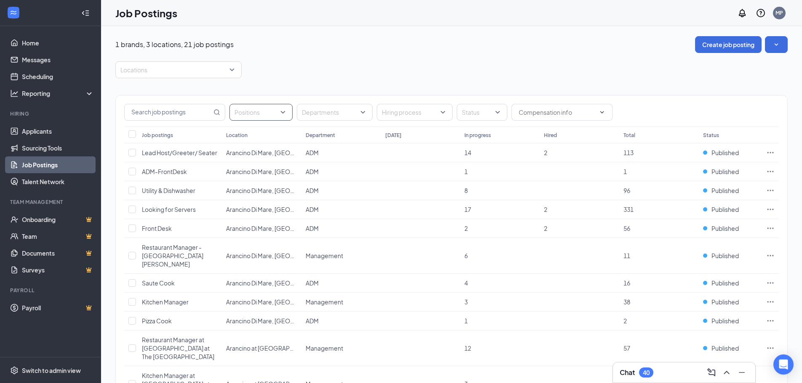
click at [246, 114] on div at bounding box center [256, 112] width 50 height 13
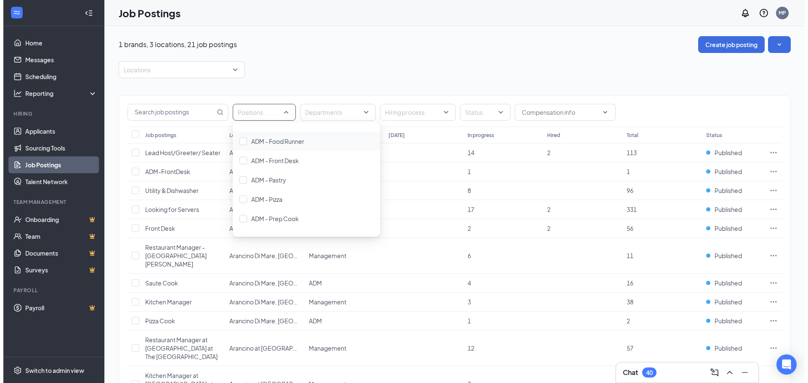
scroll to position [84, 0]
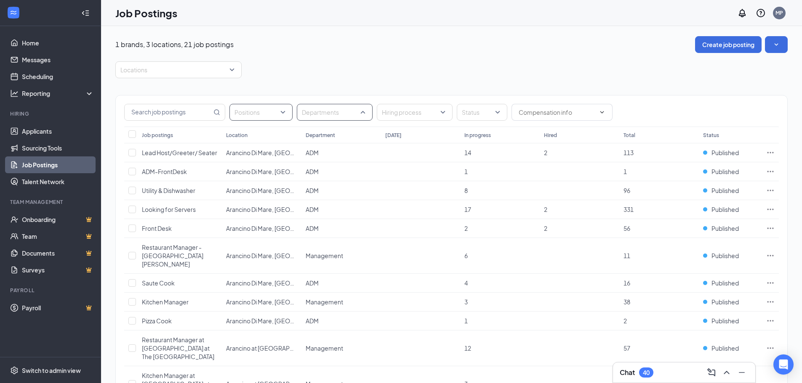
click at [329, 108] on div at bounding box center [330, 112] width 63 height 13
click at [320, 195] on span "ATK" at bounding box center [320, 194] width 10 height 8
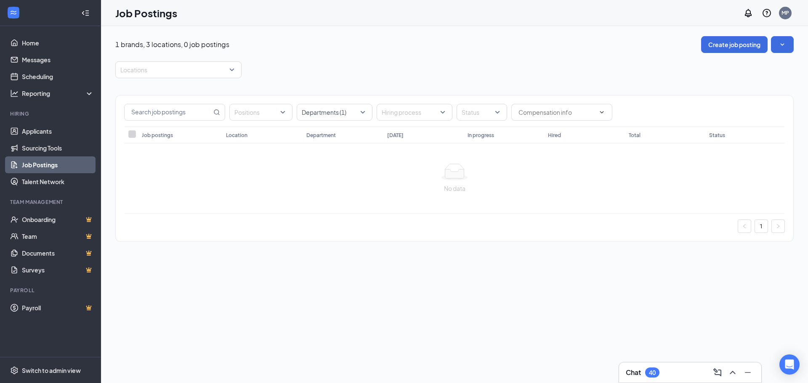
click at [381, 58] on div "1 brands, 3 locations, 0 job postings Create job posting Locations Positions De…" at bounding box center [454, 143] width 678 height 214
click at [195, 115] on input "text" at bounding box center [168, 112] width 87 height 16
click at [227, 69] on div at bounding box center [174, 69] width 114 height 13
click at [183, 97] on div "All" at bounding box center [178, 92] width 113 height 9
click at [348, 48] on div "1 brands, 3 locations, 0 job postings Create job posting" at bounding box center [454, 44] width 678 height 17
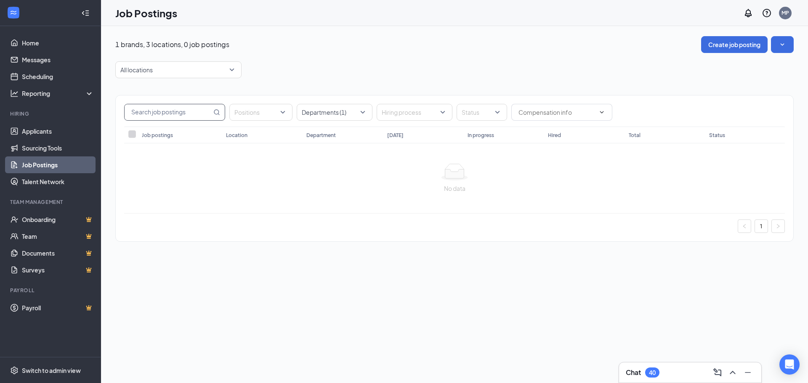
click at [189, 115] on input "text" at bounding box center [168, 112] width 87 height 16
click at [422, 116] on div at bounding box center [410, 112] width 63 height 13
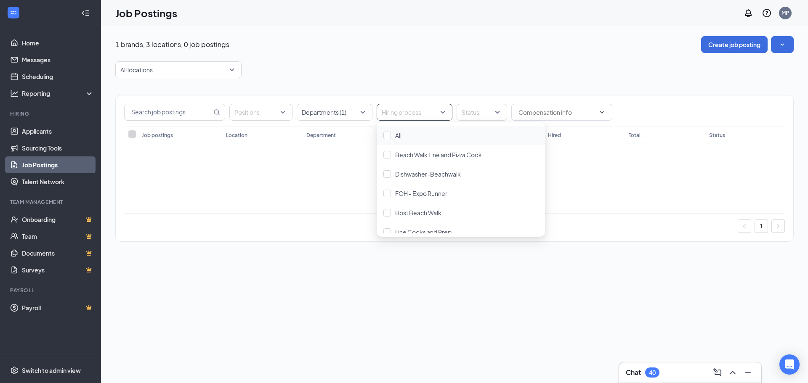
click at [422, 116] on div at bounding box center [410, 112] width 63 height 13
click at [540, 120] on span at bounding box center [561, 112] width 101 height 17
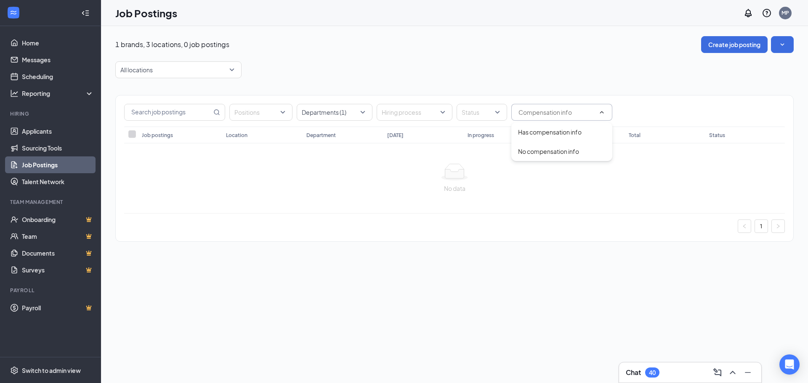
click at [543, 114] on input "text" at bounding box center [556, 112] width 77 height 9
click at [254, 113] on div at bounding box center [256, 112] width 50 height 13
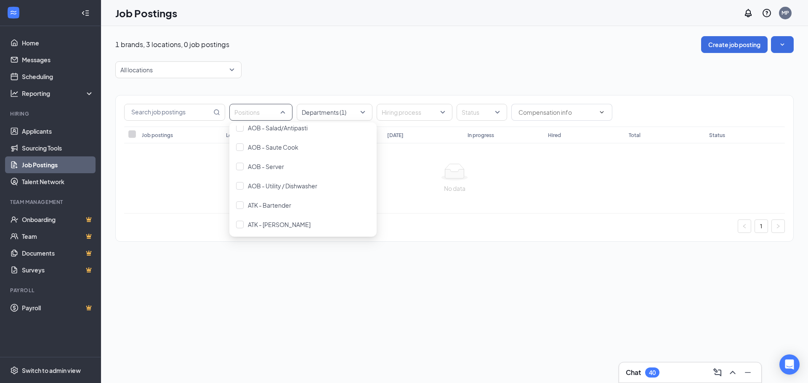
scroll to position [547, 0]
click at [267, 191] on span "ATK - Server" at bounding box center [264, 189] width 33 height 8
click at [305, 293] on div "1 brands, 3 locations, 0 job postings Create job posting All locations Position…" at bounding box center [454, 204] width 707 height 357
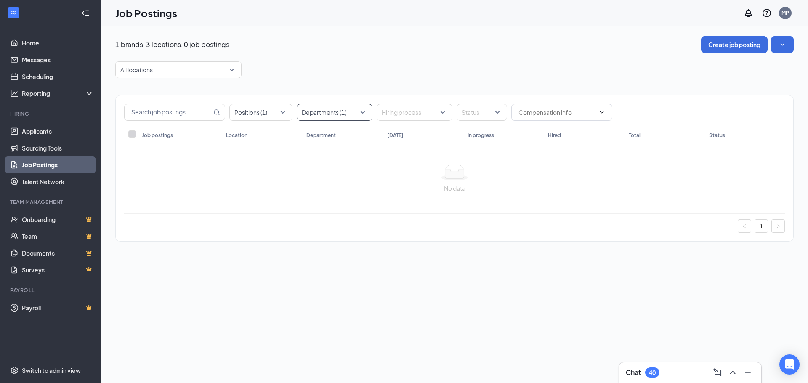
click at [338, 114] on div at bounding box center [330, 112] width 63 height 13
click at [310, 189] on div "ATK" at bounding box center [334, 193] width 62 height 9
click at [327, 82] on div "Positions (1) Departments Hiring process Status Job postings Location Departmen…" at bounding box center [454, 164] width 678 height 172
click at [271, 111] on div at bounding box center [256, 112] width 50 height 13
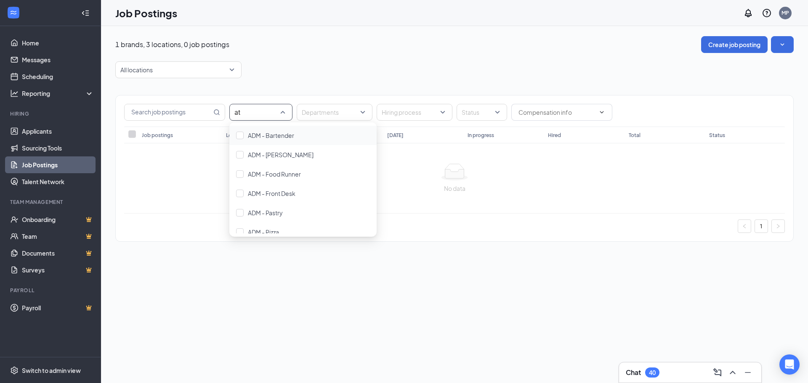
type input "atk"
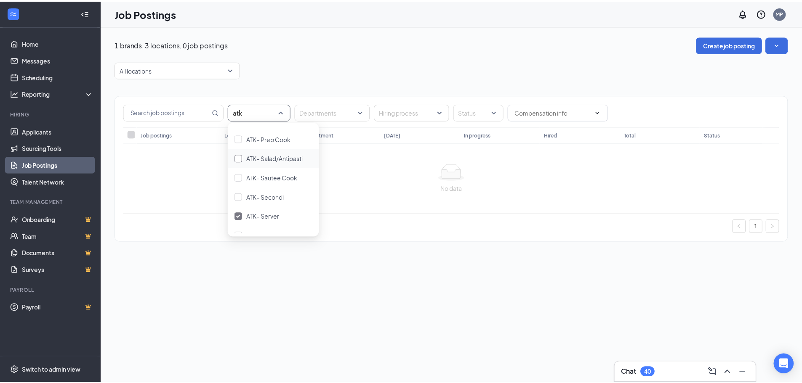
scroll to position [125, 0]
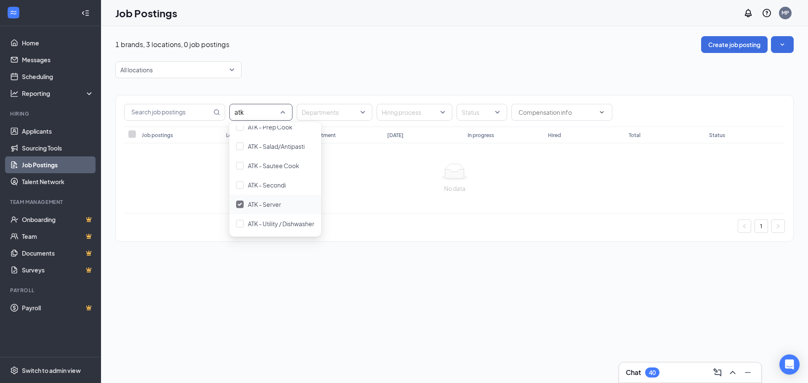
click at [272, 205] on span "ATK - Server" at bounding box center [264, 205] width 33 height 8
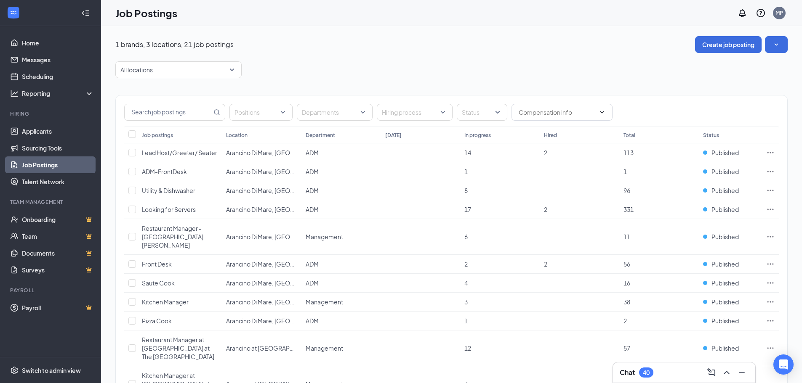
click at [355, 61] on div "All locations" at bounding box center [451, 69] width 672 height 17
click at [248, 113] on div at bounding box center [256, 112] width 50 height 13
click at [307, 53] on div "1 brands, 3 locations, 21 job postings Create job posting All locations Positio…" at bounding box center [451, 340] width 672 height 609
click at [197, 115] on input "text" at bounding box center [168, 112] width 87 height 16
click at [208, 109] on input "text" at bounding box center [168, 112] width 87 height 16
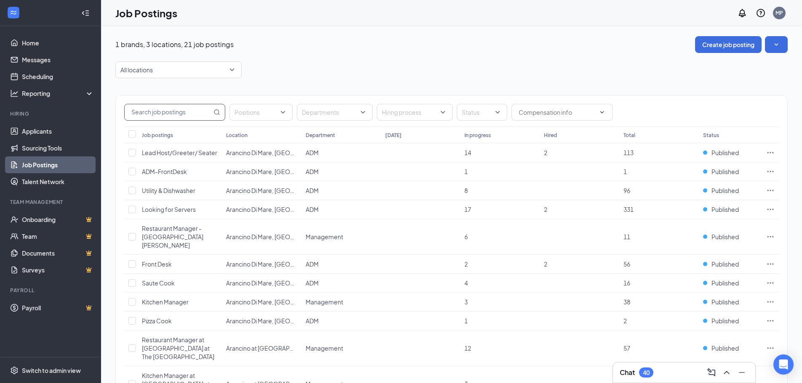
click at [183, 111] on input "text" at bounding box center [168, 112] width 87 height 16
type input "atk"
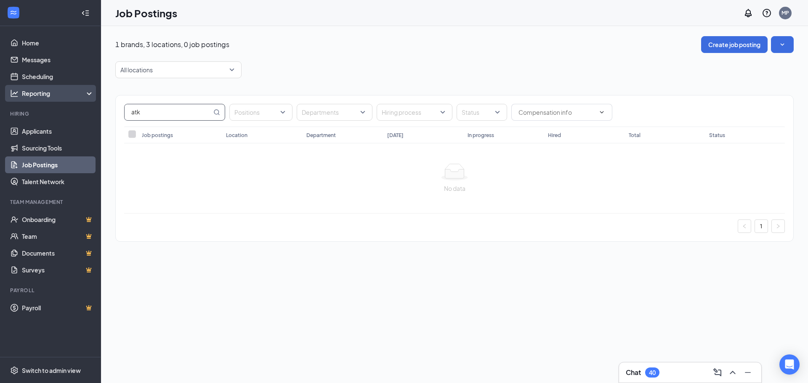
drag, startPoint x: 183, startPoint y: 111, endPoint x: 46, endPoint y: 99, distance: 138.1
click at [46, 99] on div "Home Messages Scheduling Reporting Hiring Applicants Sourcing Tools Job Posting…" at bounding box center [404, 191] width 808 height 383
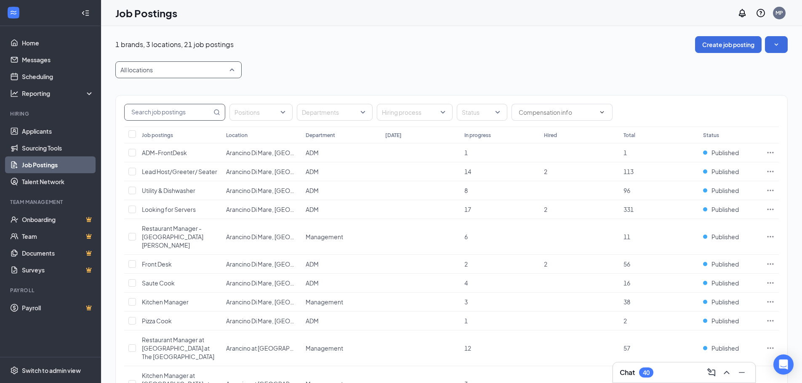
click at [235, 65] on div "All locations" at bounding box center [178, 69] width 126 height 17
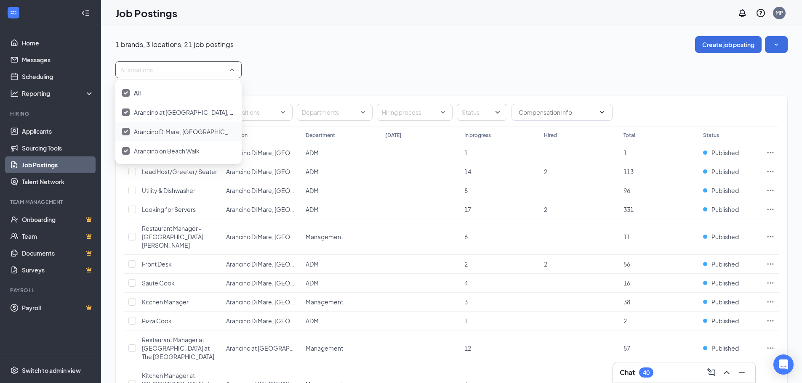
click at [157, 129] on span "Arancino Di Mare, [GEOGRAPHIC_DATA], [GEOGRAPHIC_DATA]" at bounding box center [221, 132] width 174 height 8
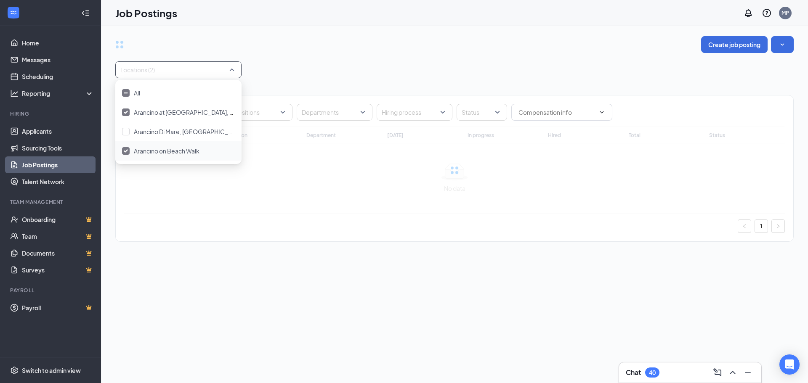
click at [153, 143] on div "Arancino on Beach Walk" at bounding box center [178, 150] width 126 height 19
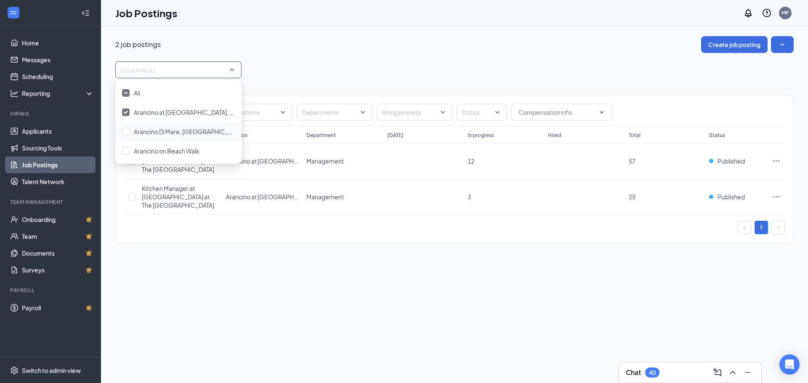
click at [366, 44] on div "2 job postings Create job posting" at bounding box center [454, 44] width 678 height 17
click at [493, 114] on div at bounding box center [478, 112] width 38 height 13
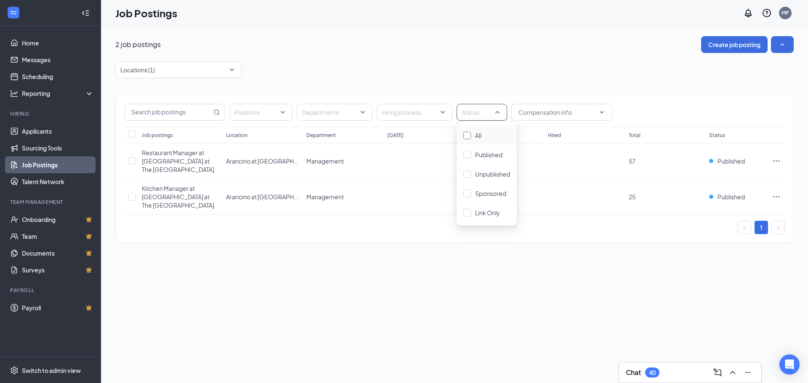
click at [477, 137] on span "All" at bounding box center [478, 136] width 6 height 8
click at [479, 73] on div "Locations (1)" at bounding box center [454, 69] width 678 height 17
click at [419, 119] on div at bounding box center [410, 112] width 63 height 13
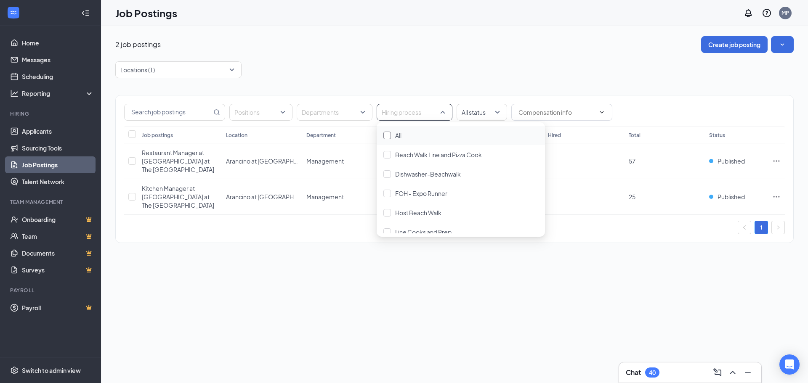
click at [389, 134] on div at bounding box center [387, 136] width 8 height 8
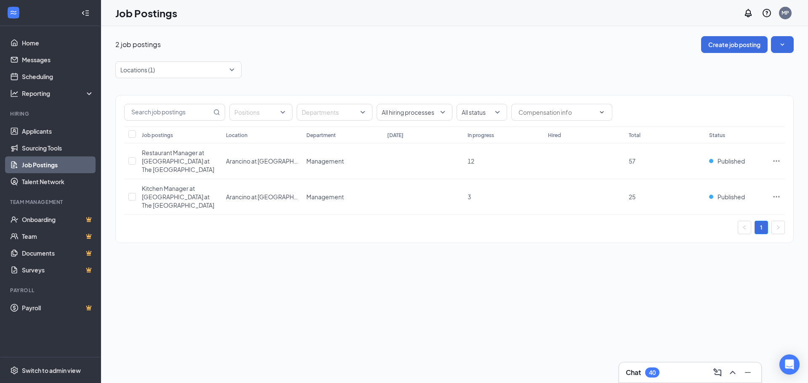
click at [407, 56] on div "2 job postings Create job posting Locations (1) Positions Departments All hirin…" at bounding box center [454, 143] width 678 height 215
click at [203, 70] on div at bounding box center [174, 69] width 114 height 13
click at [159, 114] on span "Arancino at [GEOGRAPHIC_DATA], [GEOGRAPHIC_DATA], [GEOGRAPHIC_DATA]" at bounding box center [244, 113] width 221 height 8
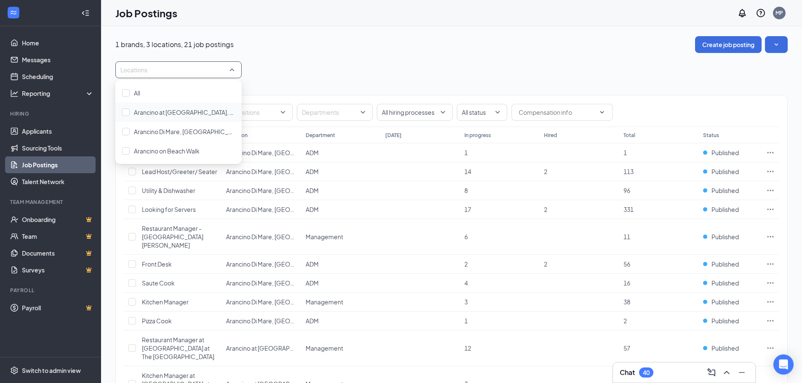
click at [376, 58] on div "1 brands, 3 locations, 21 job postings Create job posting Locations Positions D…" at bounding box center [451, 340] width 672 height 609
click at [229, 73] on div at bounding box center [174, 69] width 114 height 13
click at [165, 108] on div "Arancino at [GEOGRAPHIC_DATA], [GEOGRAPHIC_DATA], [GEOGRAPHIC_DATA]" at bounding box center [184, 112] width 101 height 9
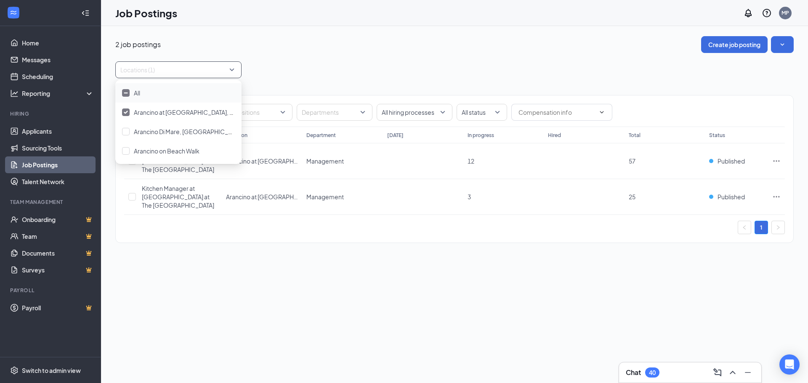
click at [404, 40] on div "2 job postings Create job posting" at bounding box center [454, 44] width 678 height 17
click at [245, 119] on div "Positions" at bounding box center [260, 112] width 63 height 17
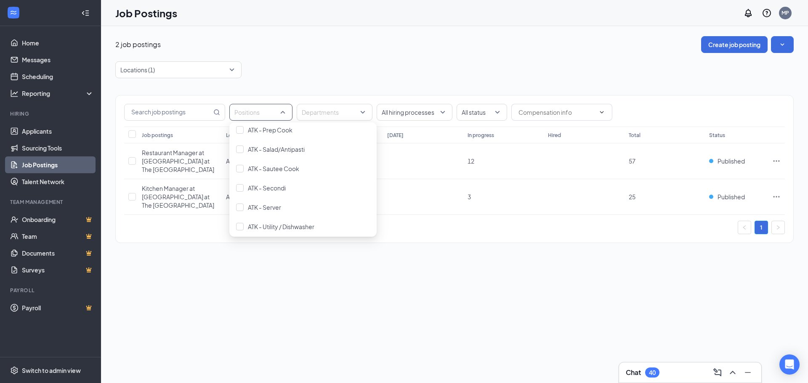
scroll to position [589, 0]
click at [272, 150] on div "ATK - Server" at bounding box center [264, 146] width 33 height 9
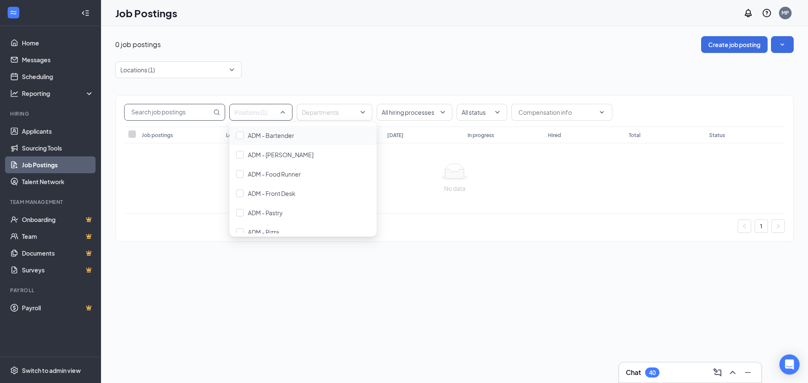
click at [185, 113] on input "text" at bounding box center [168, 112] width 87 height 16
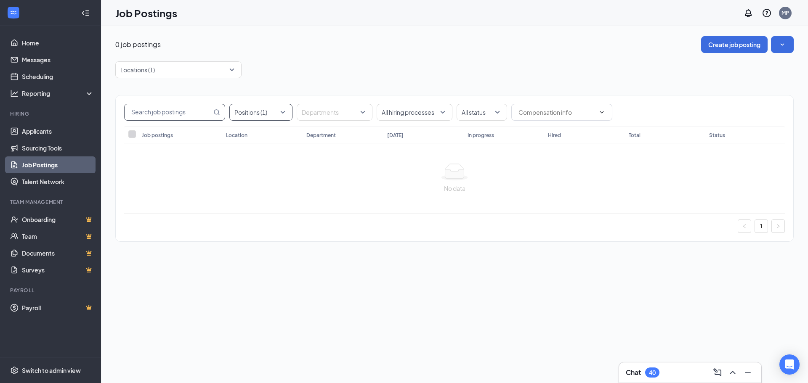
click at [289, 109] on div "Positions (1)" at bounding box center [260, 112] width 63 height 17
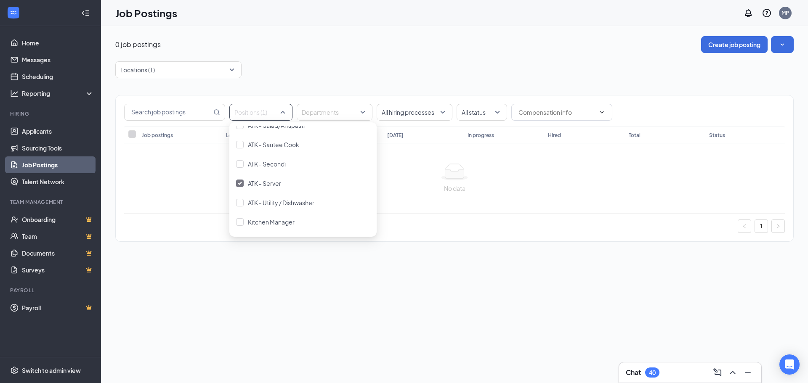
scroll to position [589, 0]
click at [274, 149] on span "ATK - Server" at bounding box center [264, 147] width 33 height 8
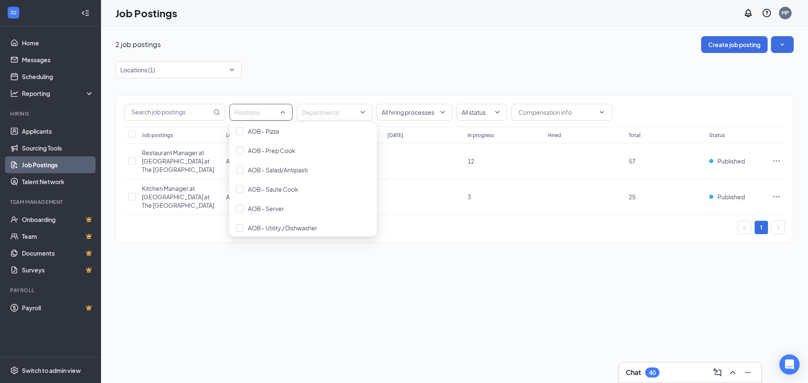
scroll to position [337, 0]
click at [283, 147] on span "AOB - Saute Cook" at bounding box center [273, 147] width 50 height 8
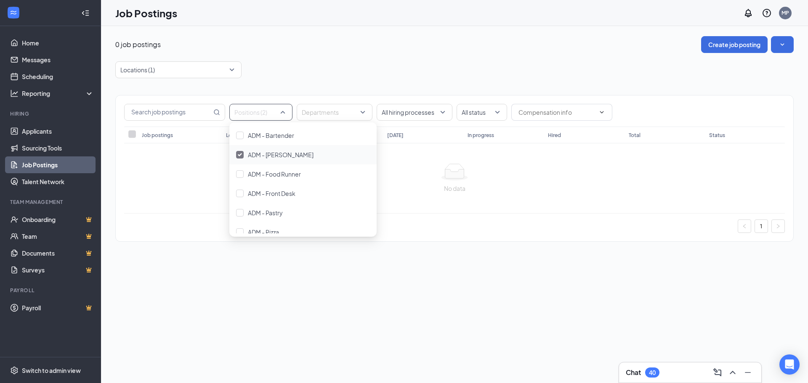
click at [277, 149] on div "ADM - [PERSON_NAME]" at bounding box center [302, 154] width 147 height 19
click at [263, 190] on span "AOB - Saute Cook" at bounding box center [273, 190] width 50 height 8
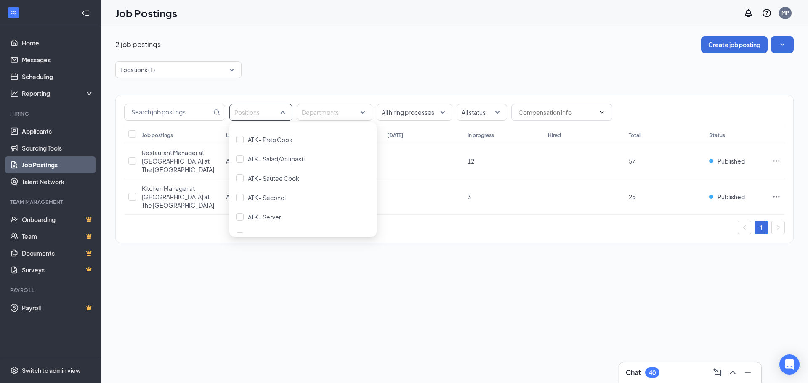
scroll to position [589, 0]
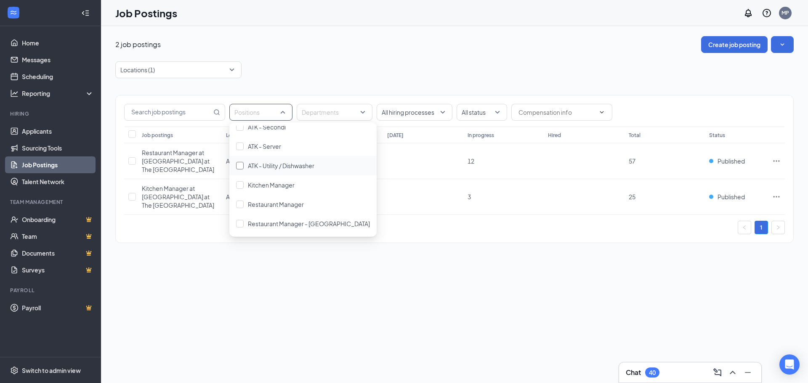
click at [285, 164] on span "ATK - Utility / Dishwasher" at bounding box center [281, 166] width 66 height 8
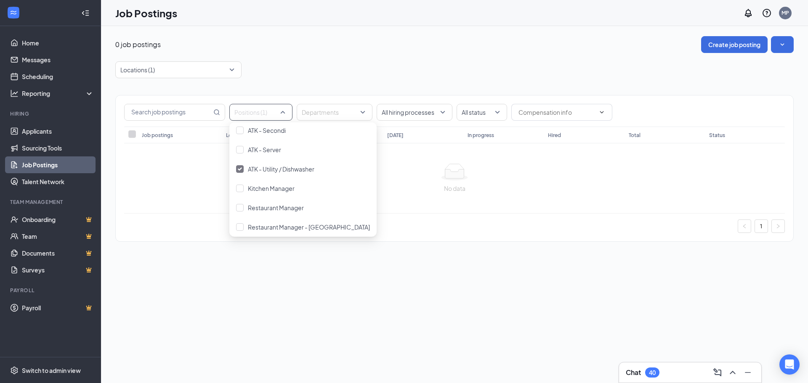
scroll to position [589, 0]
click at [267, 148] on span "ATK - Server" at bounding box center [264, 147] width 33 height 8
click at [284, 114] on div "Positions (2)" at bounding box center [260, 112] width 63 height 17
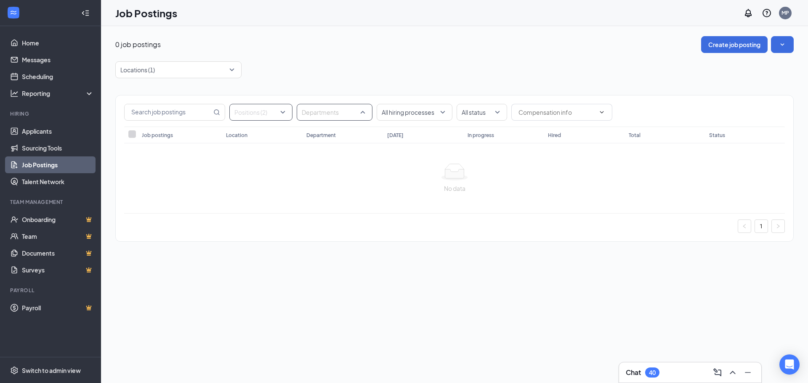
click at [354, 107] on div at bounding box center [330, 112] width 63 height 13
click at [282, 114] on div "Positions (2)" at bounding box center [260, 112] width 63 height 17
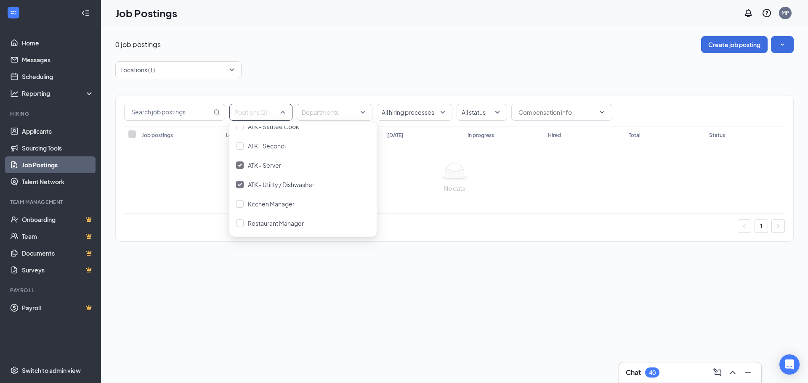
scroll to position [589, 0]
click at [258, 149] on span "ATK - Server" at bounding box center [264, 147] width 33 height 8
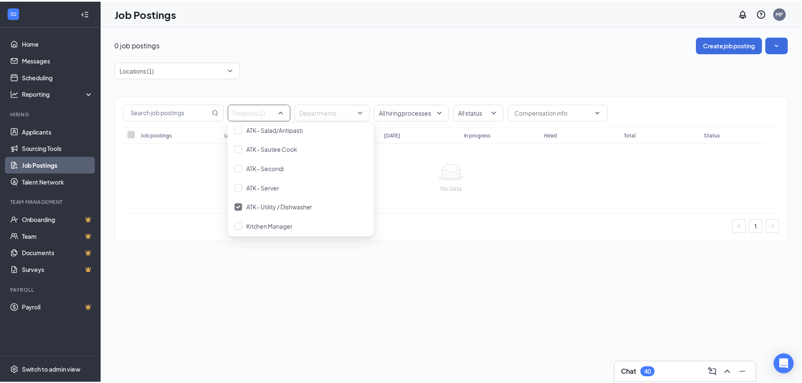
scroll to position [589, 0]
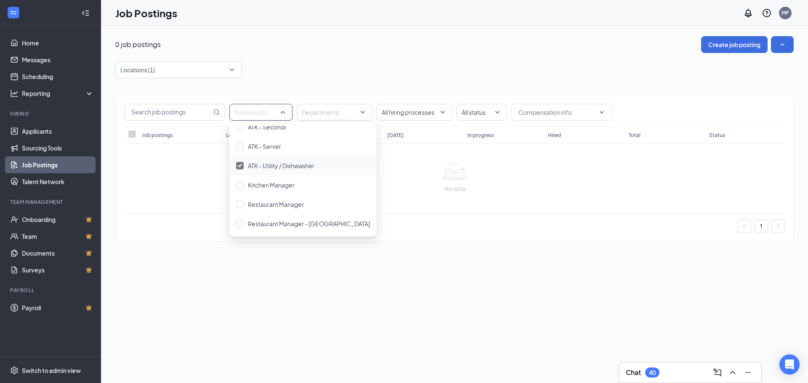
click at [280, 165] on span "ATK - Utility / Dishwasher" at bounding box center [281, 166] width 66 height 8
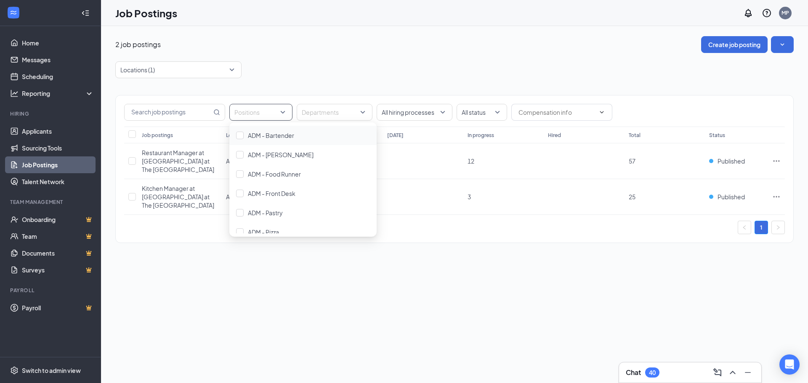
click at [375, 276] on div "2 job postings Create job posting Locations (1) Positions Departments All hirin…" at bounding box center [454, 204] width 707 height 357
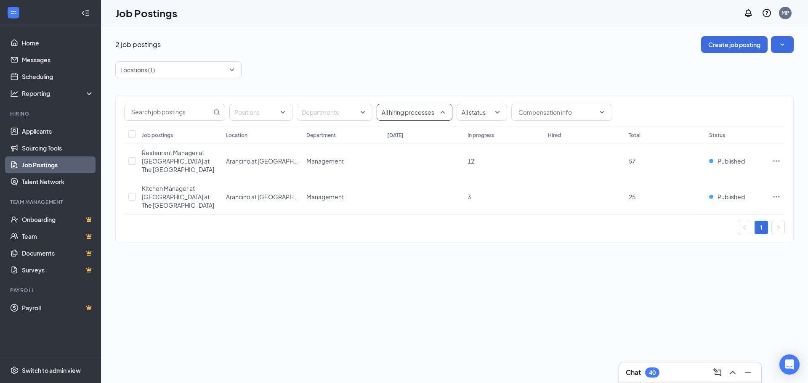
click at [409, 110] on div at bounding box center [410, 112] width 63 height 13
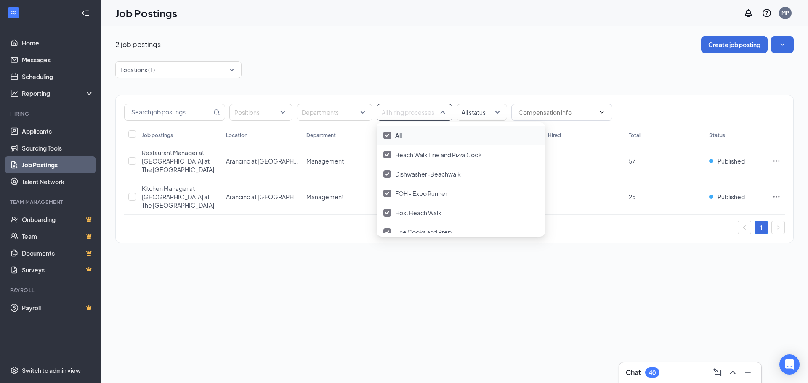
click at [393, 135] on div "All" at bounding box center [460, 135] width 155 height 9
click at [494, 110] on div at bounding box center [478, 112] width 38 height 13
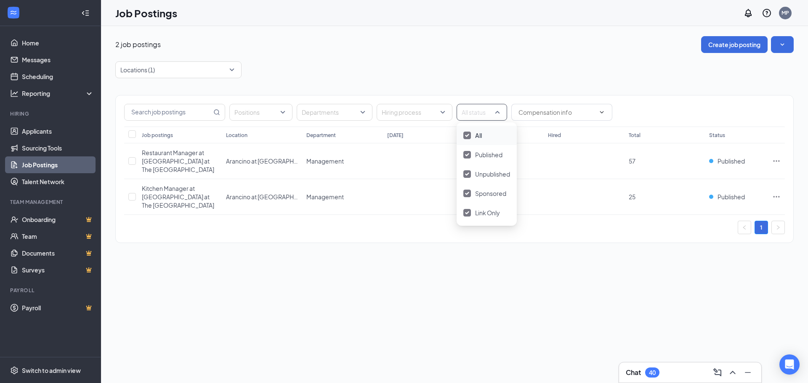
click at [483, 138] on div "All" at bounding box center [486, 135] width 47 height 9
click at [597, 109] on span at bounding box center [561, 112] width 101 height 17
click at [595, 114] on span at bounding box center [561, 112] width 101 height 17
click at [571, 78] on div "Positions Departments Hiring process Status Job postings Location Department [D…" at bounding box center [454, 164] width 678 height 173
click at [340, 118] on div at bounding box center [330, 112] width 63 height 13
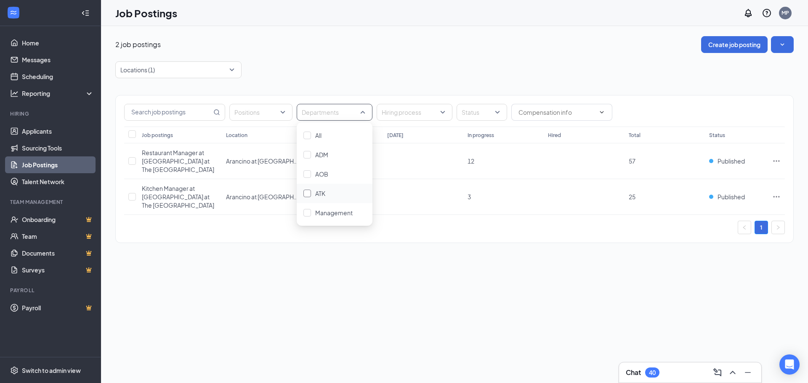
click at [311, 192] on div "ATK" at bounding box center [334, 193] width 62 height 9
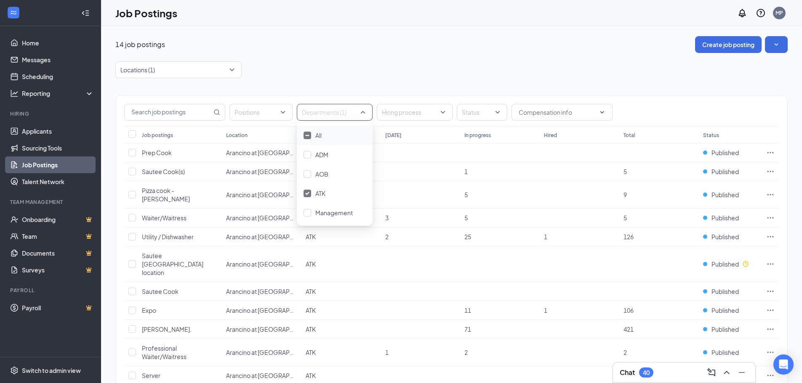
click at [327, 70] on div "Locations (1)" at bounding box center [451, 69] width 672 height 17
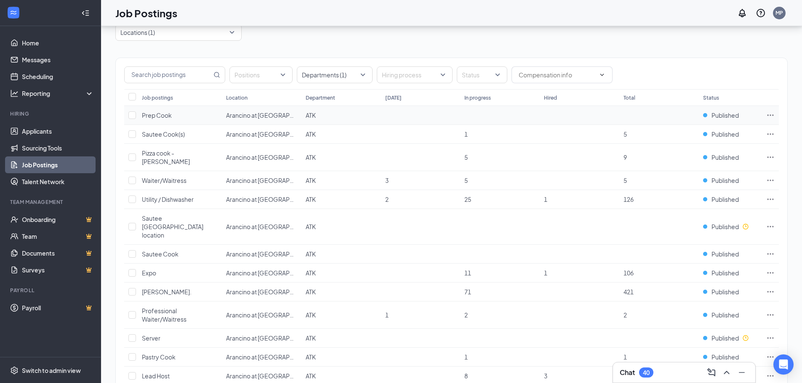
scroll to position [97, 0]
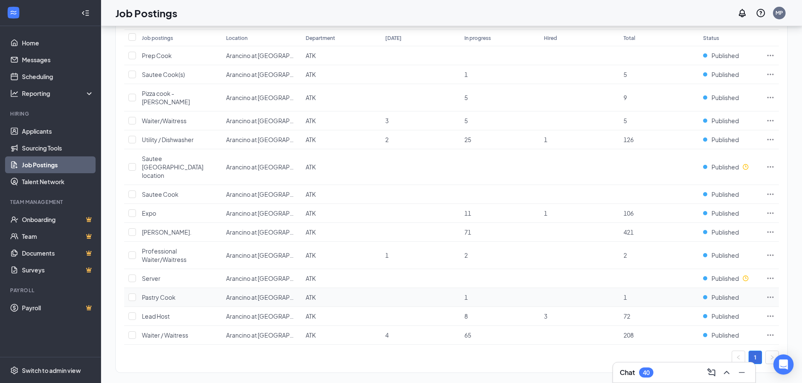
click at [166, 294] on span "Pastry Cook" at bounding box center [159, 298] width 34 height 8
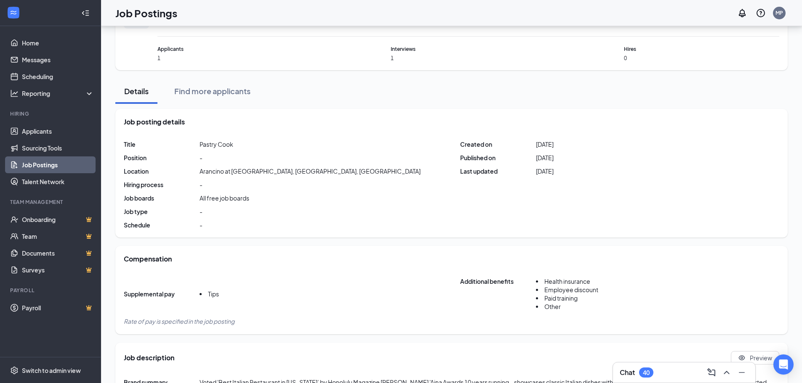
scroll to position [97, 0]
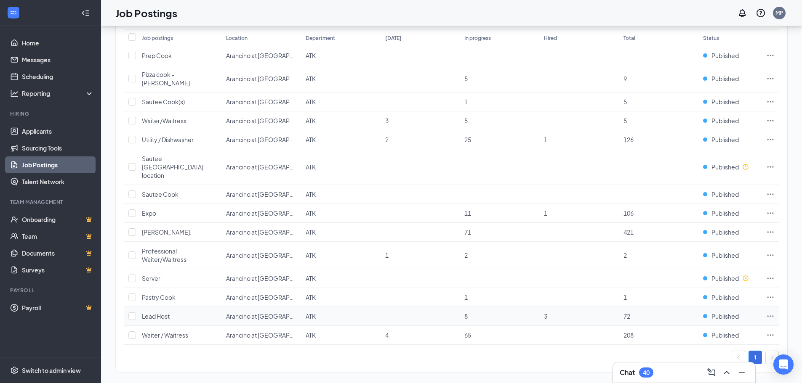
click at [157, 313] on span "Lead Host" at bounding box center [156, 317] width 28 height 8
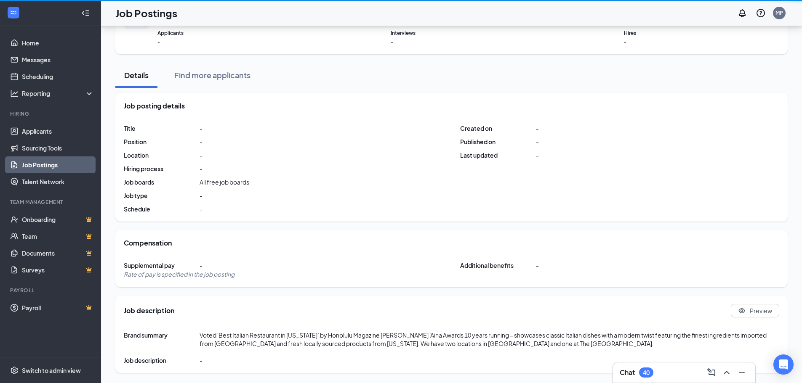
scroll to position [97, 0]
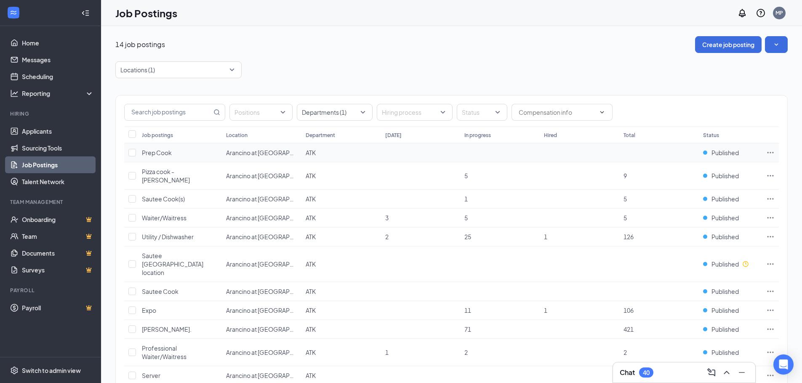
click at [156, 154] on span "Prep Cook" at bounding box center [157, 153] width 30 height 8
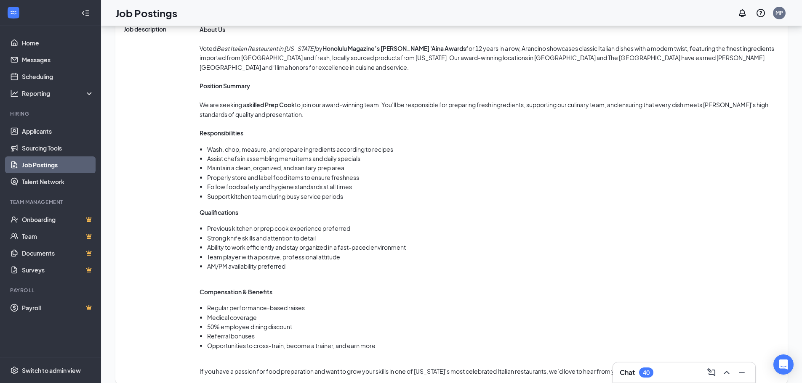
scroll to position [481, 0]
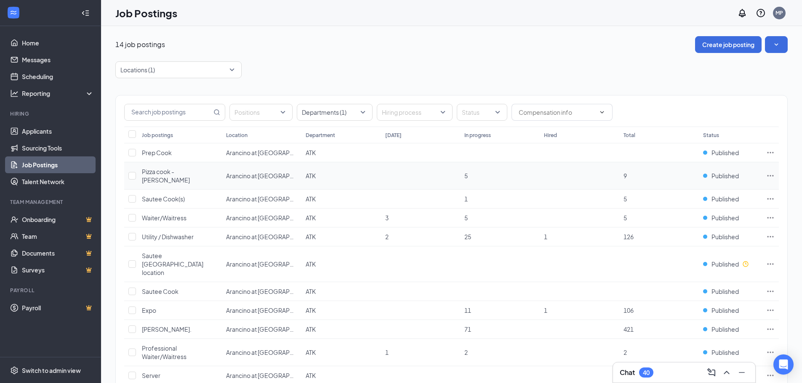
click at [175, 173] on span "Pizza cook - [PERSON_NAME]" at bounding box center [166, 176] width 48 height 16
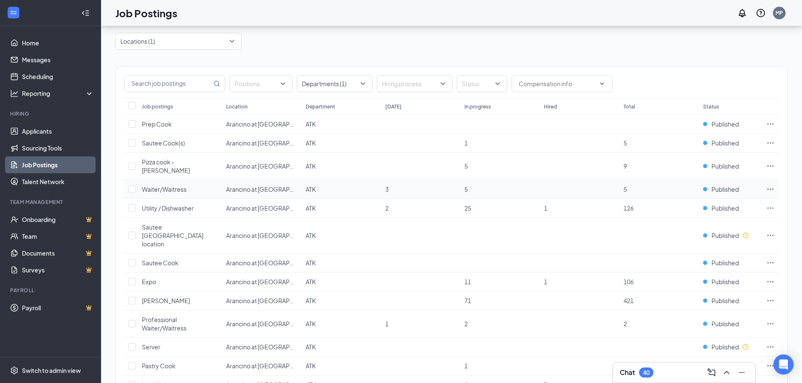
scroll to position [84, 0]
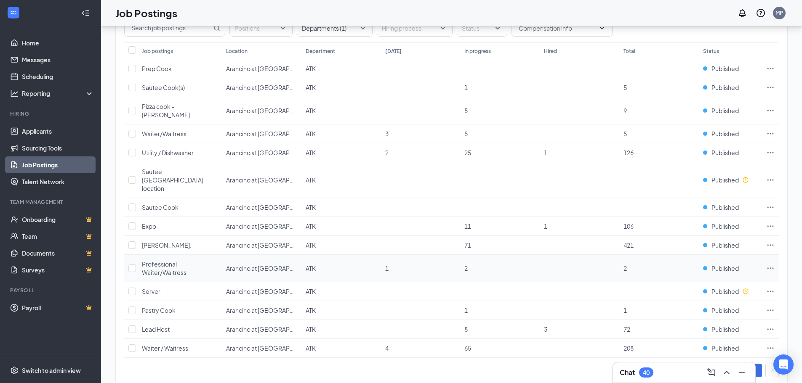
click at [151, 260] on span "Professional Waiter/Waitress" at bounding box center [164, 268] width 45 height 16
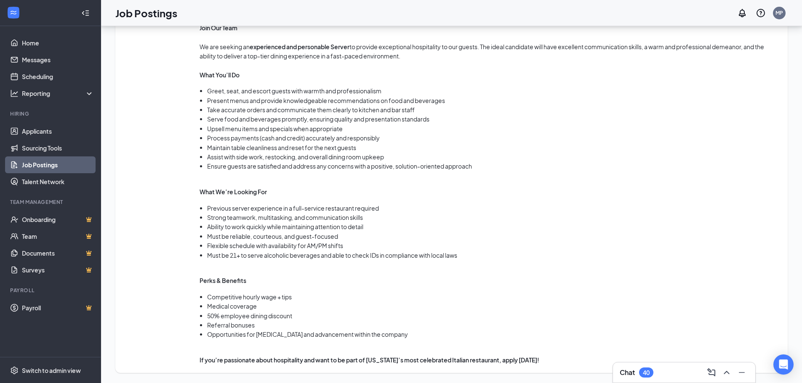
scroll to position [275, 0]
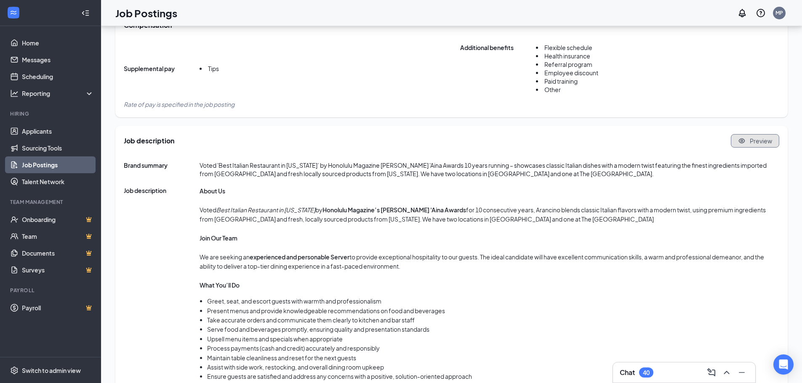
click at [763, 137] on span "Preview" at bounding box center [760, 141] width 22 height 8
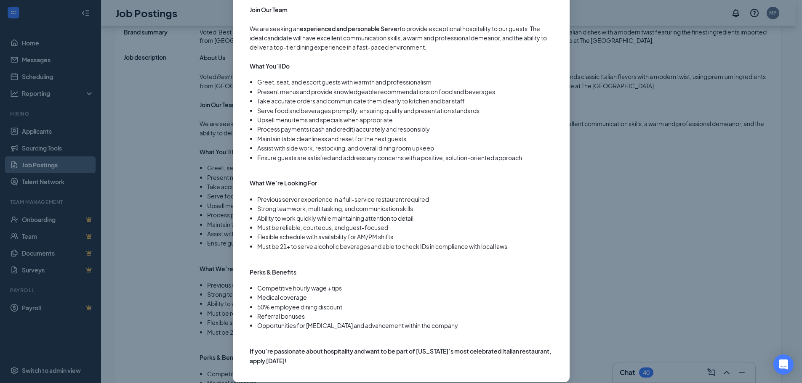
scroll to position [444, 0]
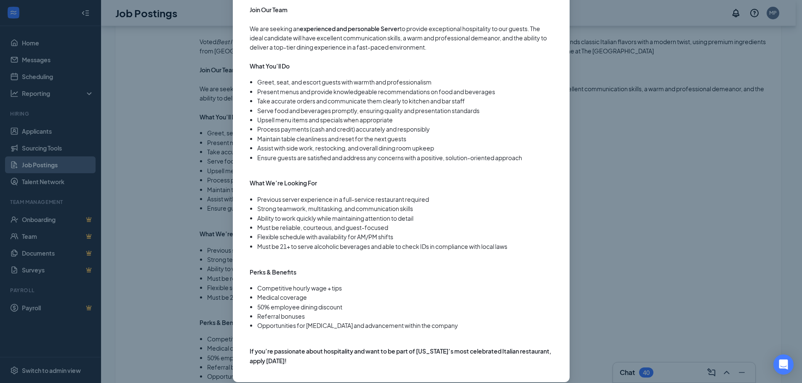
click at [765, 212] on div "Professional Waiter/Waitress Full Time ‧ Part Time ‧ On site Close About Aranci…" at bounding box center [401, 191] width 802 height 383
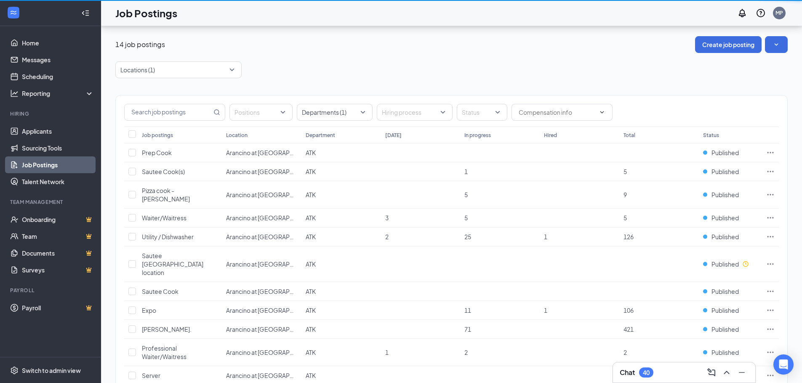
scroll to position [84, 0]
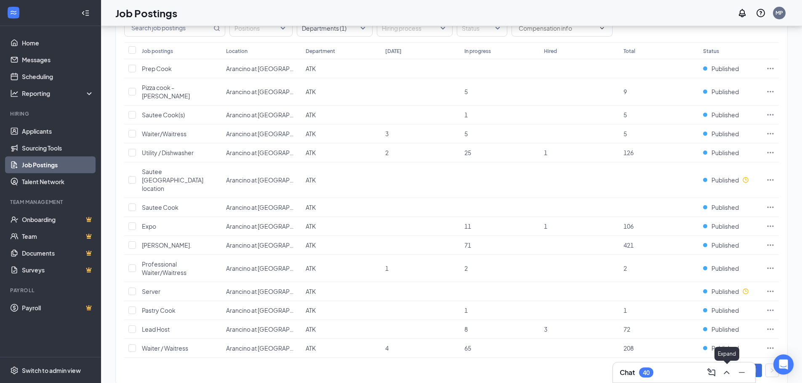
click at [726, 372] on icon "ChevronUp" at bounding box center [726, 373] width 10 height 10
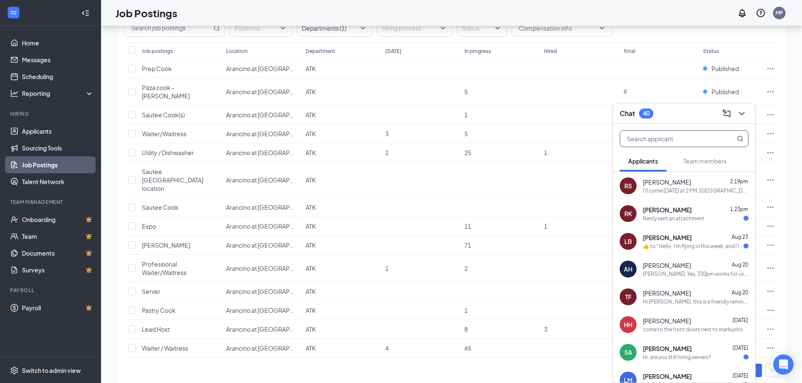
click at [670, 138] on input "text" at bounding box center [670, 139] width 100 height 16
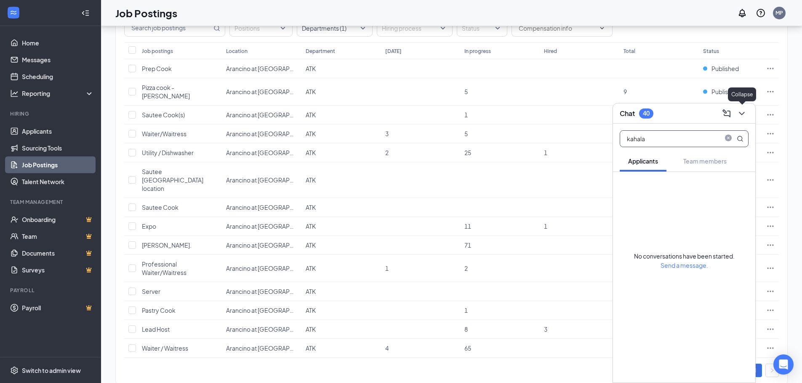
type input "kahala"
click at [742, 112] on icon "ChevronDown" at bounding box center [741, 114] width 10 height 10
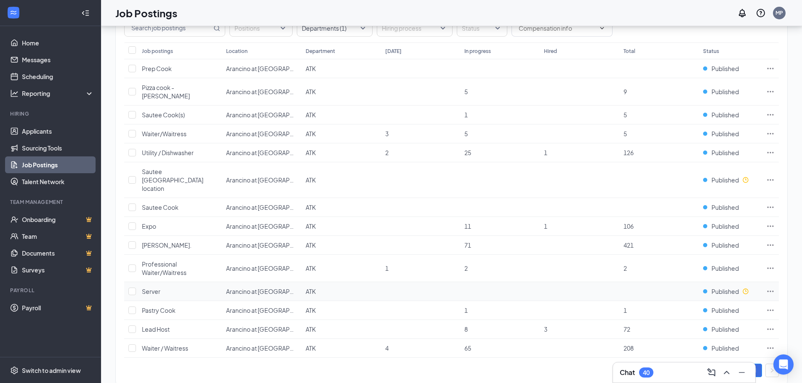
click at [150, 288] on span "Server" at bounding box center [151, 292] width 19 height 8
click at [180, 345] on span "Waiter / Waitress" at bounding box center [165, 349] width 46 height 8
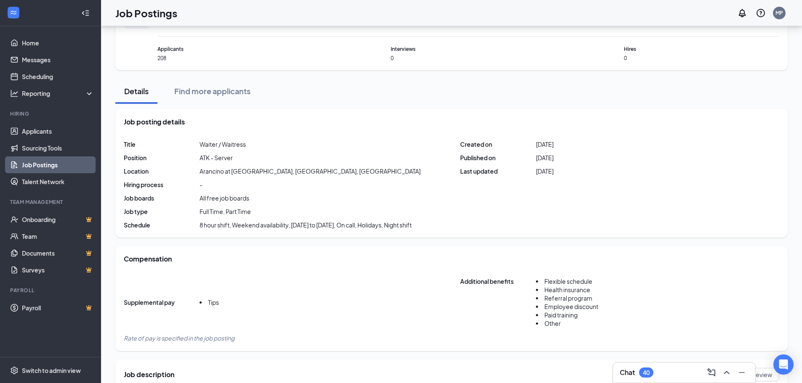
scroll to position [84, 0]
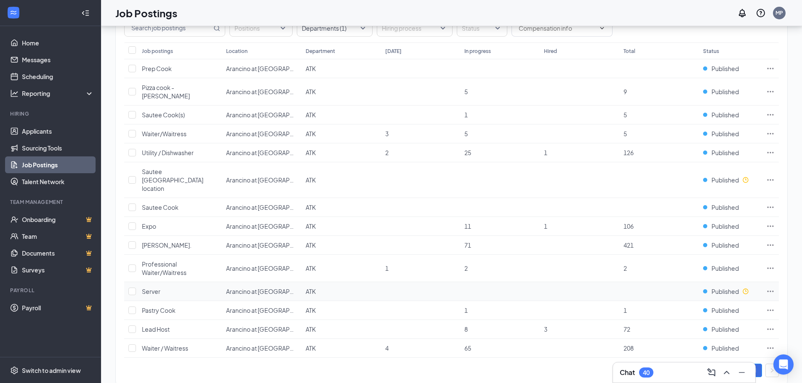
click at [151, 288] on span "Server" at bounding box center [151, 292] width 19 height 8
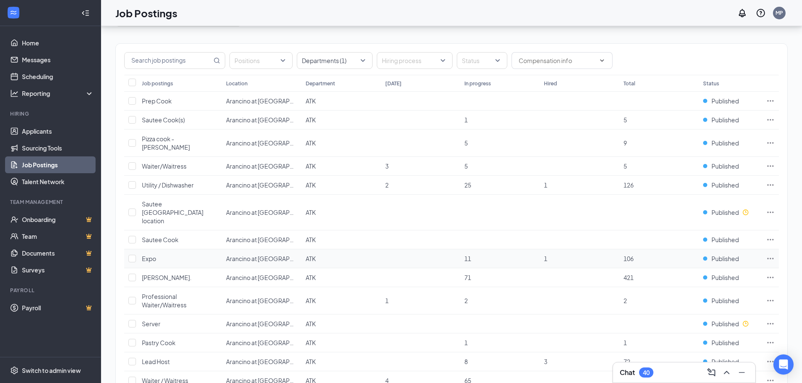
scroll to position [42, 0]
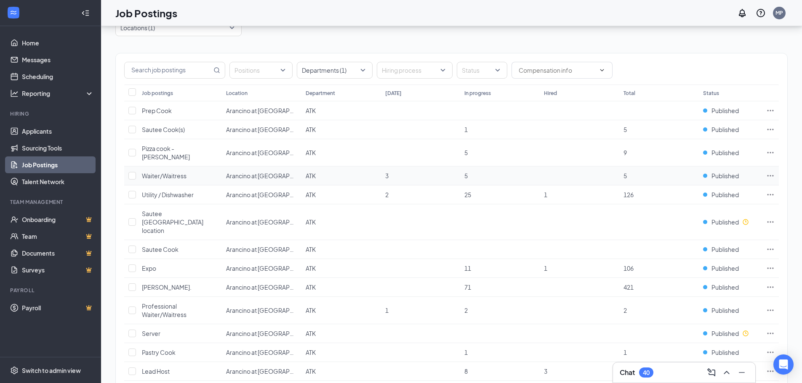
click at [163, 178] on span "Waiter/Waitress" at bounding box center [164, 176] width 45 height 8
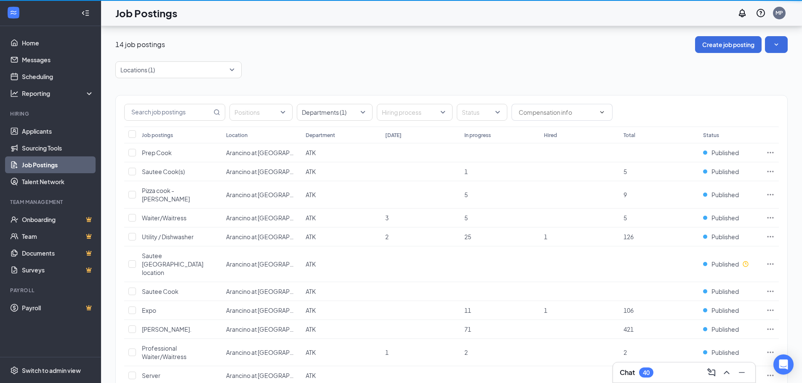
scroll to position [42, 0]
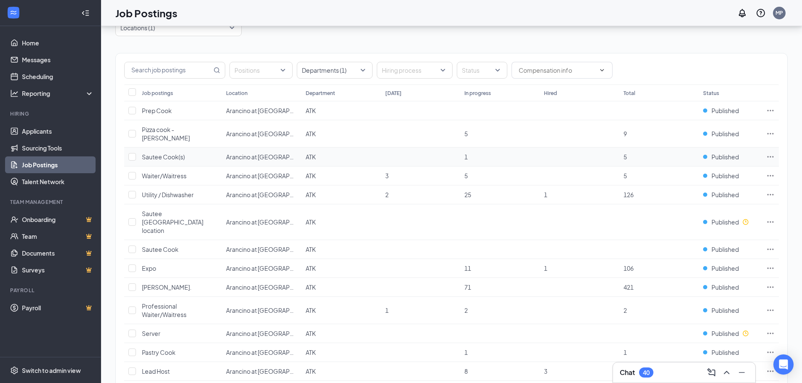
click at [167, 156] on span "Sautee Cook(s)" at bounding box center [163, 157] width 43 height 8
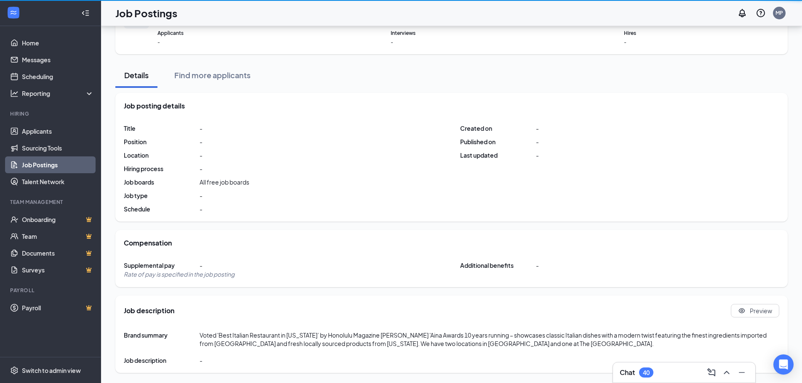
scroll to position [42, 0]
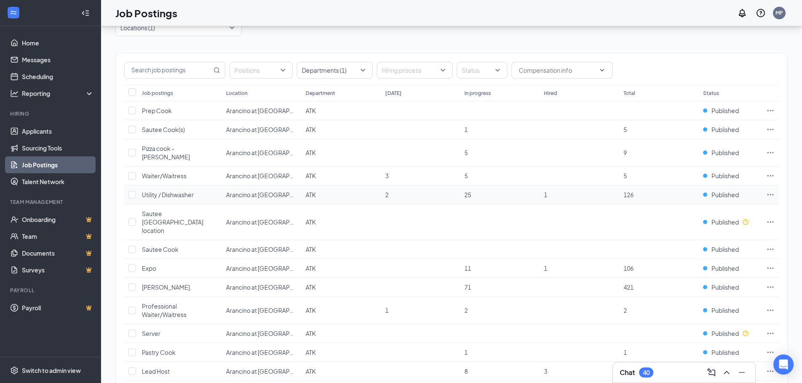
click at [157, 196] on span "Utility / Dishwasher" at bounding box center [168, 195] width 52 height 8
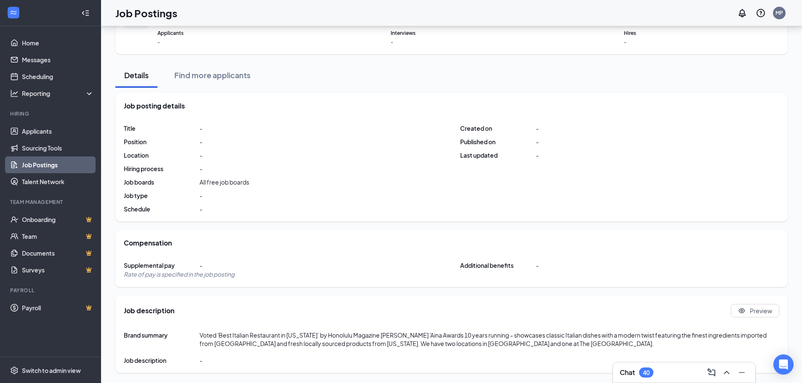
scroll to position [42, 0]
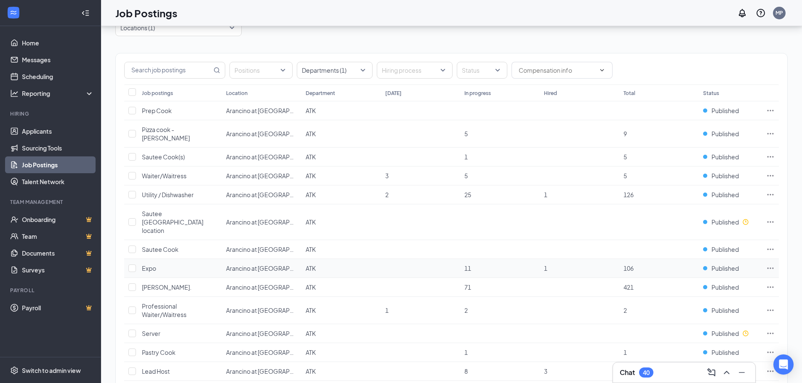
click at [152, 265] on span "Expo" at bounding box center [149, 269] width 14 height 8
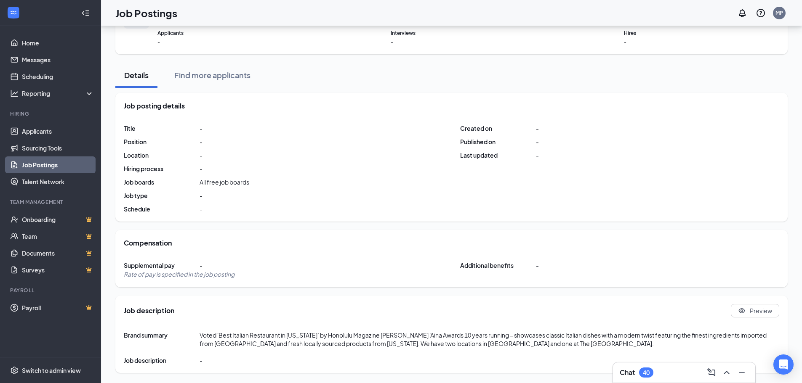
scroll to position [42, 0]
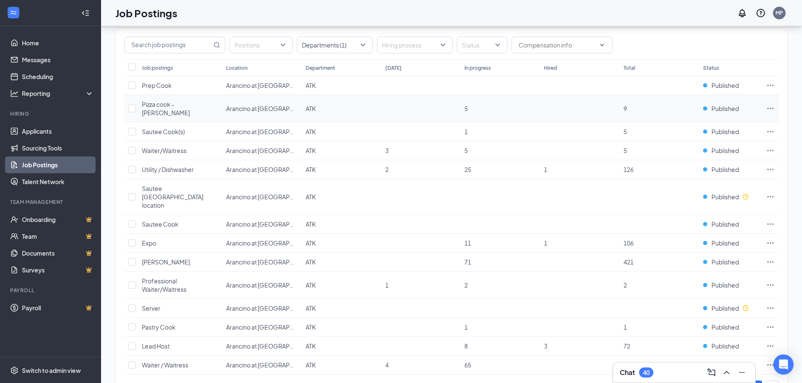
scroll to position [97, 0]
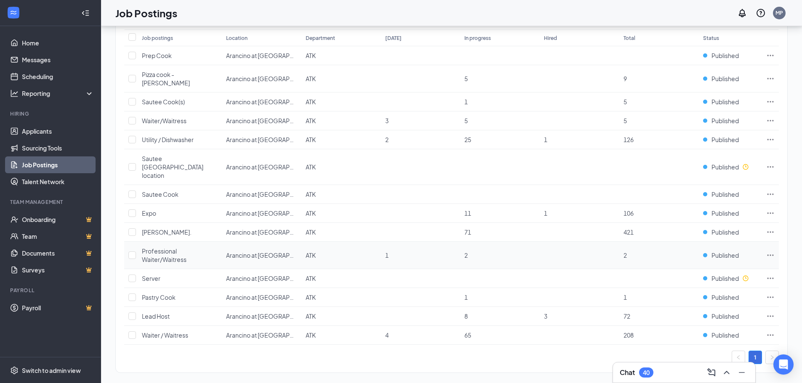
click at [157, 247] on span "Professional Waiter/Waitress" at bounding box center [164, 255] width 45 height 16
click at [162, 161] on span "Sautee [GEOGRAPHIC_DATA] location" at bounding box center [172, 167] width 61 height 24
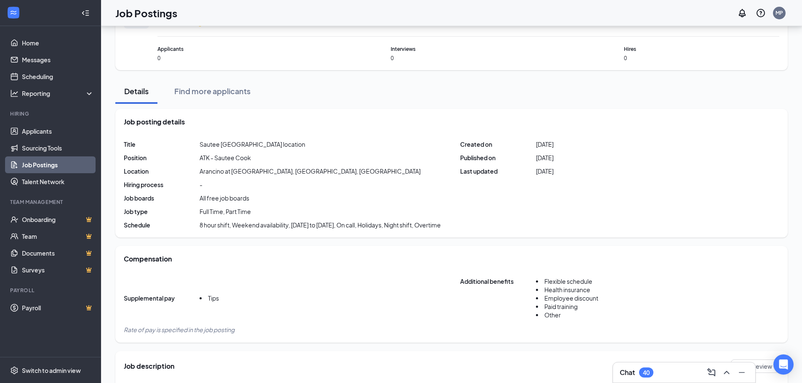
scroll to position [97, 0]
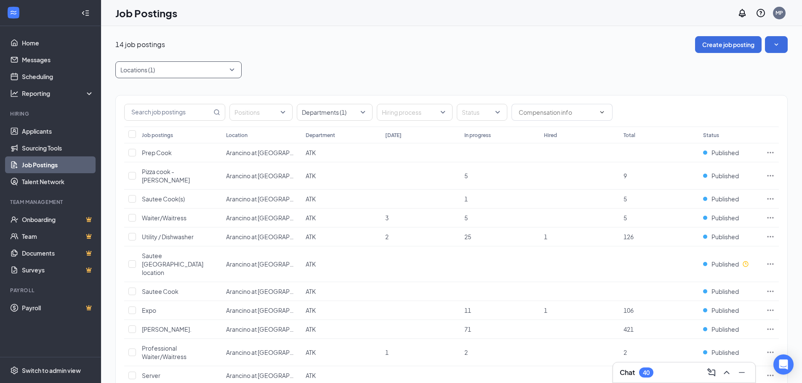
click at [231, 70] on div "Locations (1)" at bounding box center [178, 69] width 126 height 17
click at [137, 96] on span "All" at bounding box center [137, 93] width 6 height 8
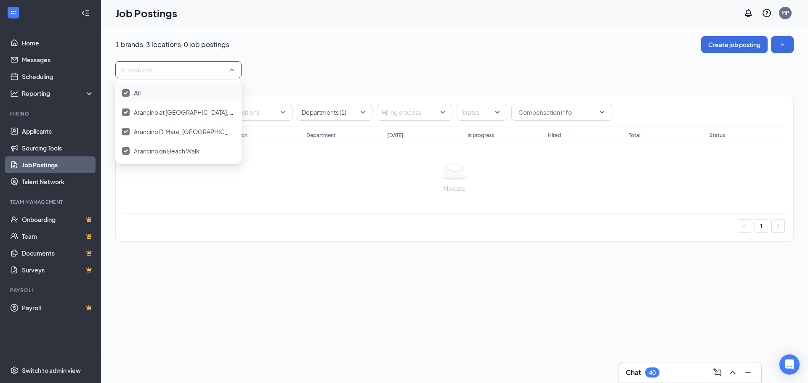
click at [307, 68] on div "All locations" at bounding box center [454, 69] width 678 height 17
click at [343, 111] on div at bounding box center [330, 112] width 63 height 13
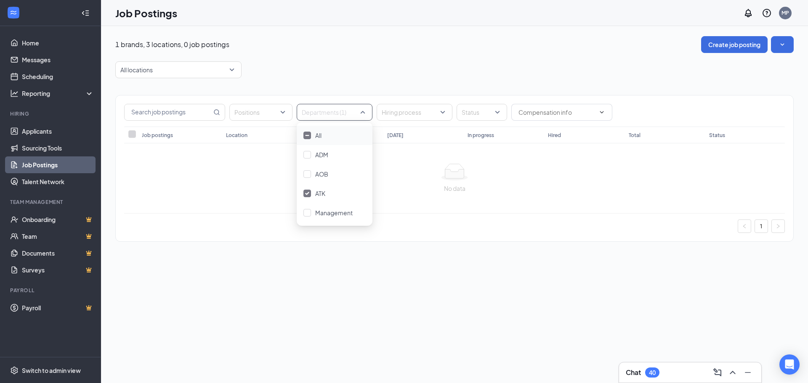
click at [306, 138] on div at bounding box center [307, 136] width 8 height 8
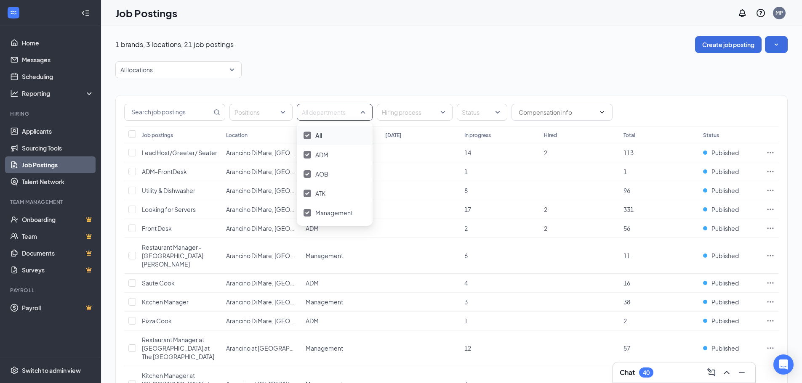
click at [328, 25] on div "Job Postings MP" at bounding box center [451, 13] width 701 height 26
click at [191, 154] on span "Lead Host/Greeter/ Seater" at bounding box center [179, 153] width 75 height 8
click at [165, 172] on span "Lead Host/Greeter/ Seater" at bounding box center [179, 172] width 75 height 8
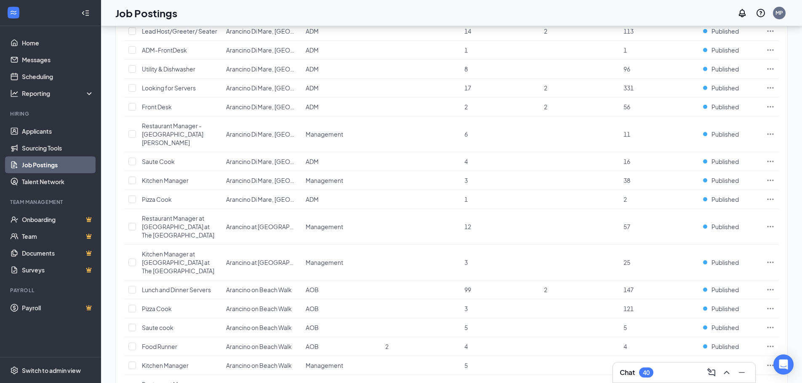
scroll to position [126, 0]
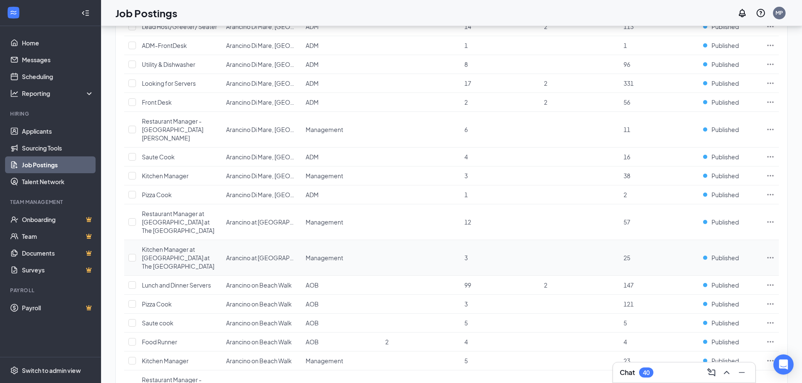
click at [167, 246] on span "Kitchen Manager at [GEOGRAPHIC_DATA] at The [GEOGRAPHIC_DATA]" at bounding box center [178, 258] width 72 height 24
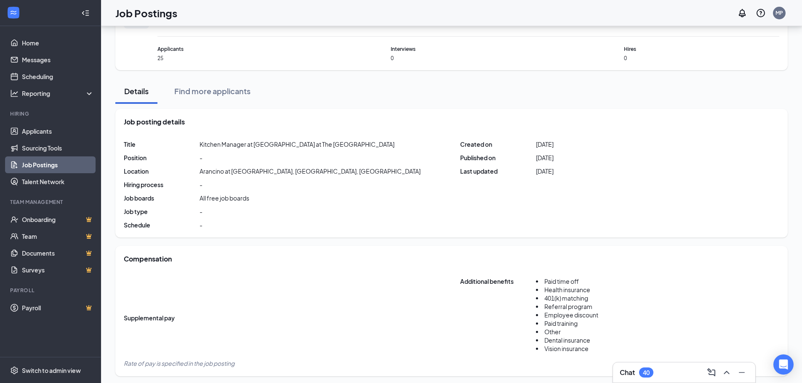
scroll to position [126, 0]
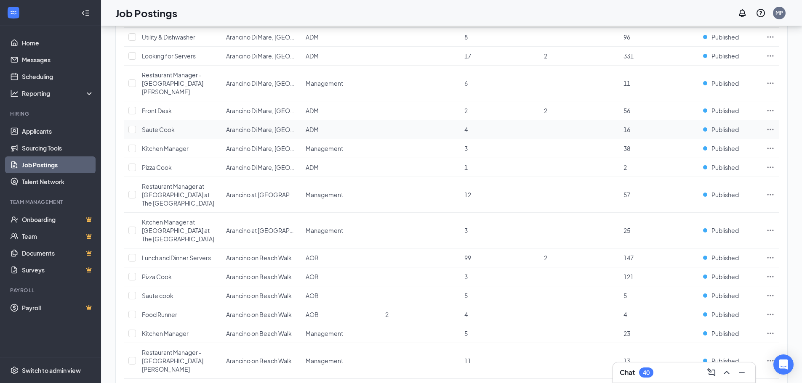
scroll to position [168, 0]
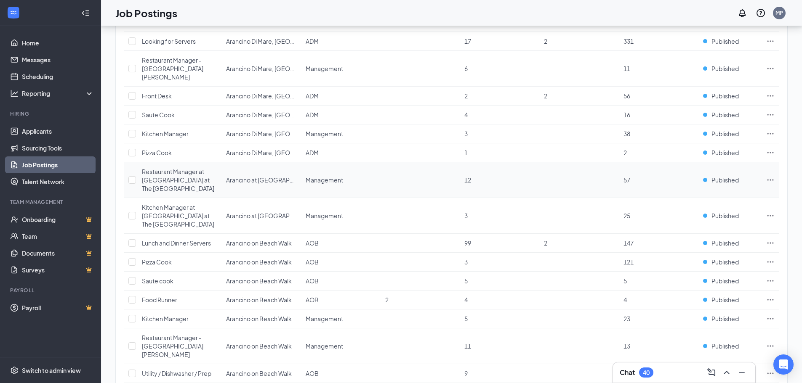
click at [179, 167] on div "Restaurant Manager at [GEOGRAPHIC_DATA] at The [GEOGRAPHIC_DATA]" at bounding box center [180, 179] width 76 height 25
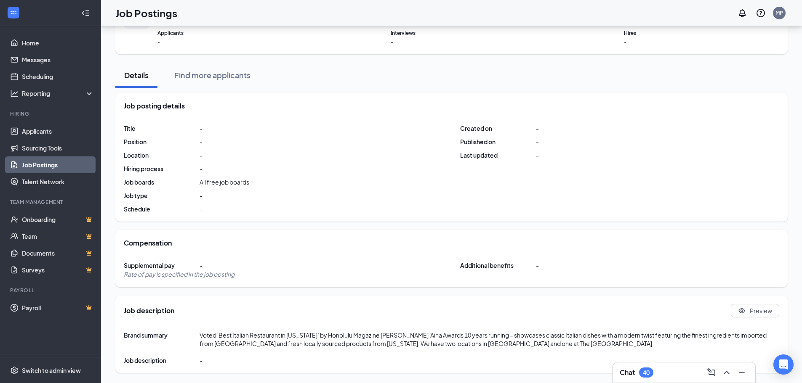
scroll to position [168, 0]
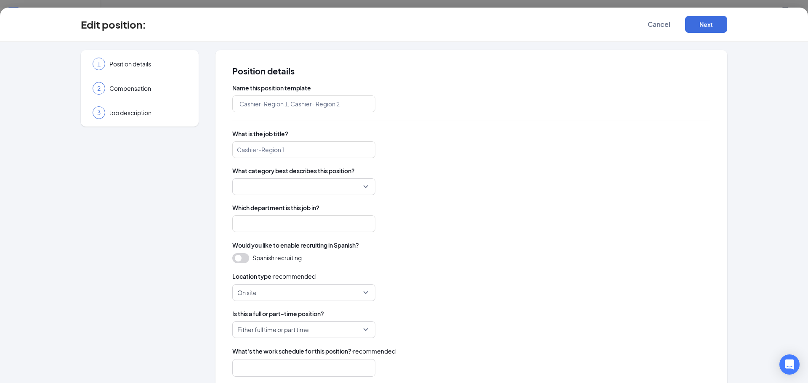
type input "ATK - Sautee Cook"
type input "Sautee Cook"
type input "ATK"
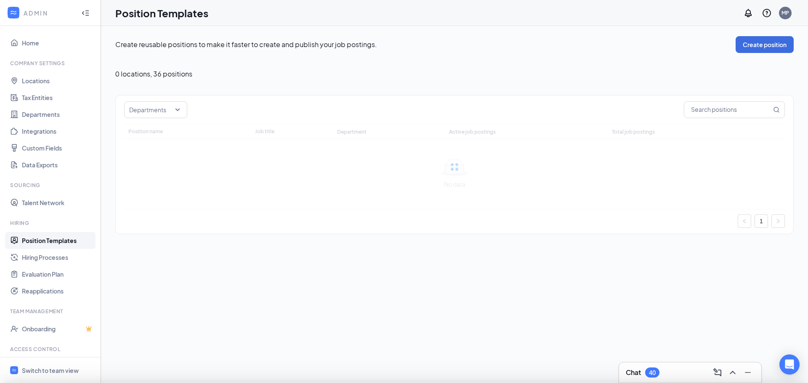
type input "ATK - Server"
type input "Waiter/Waitress"
type input "ATK"
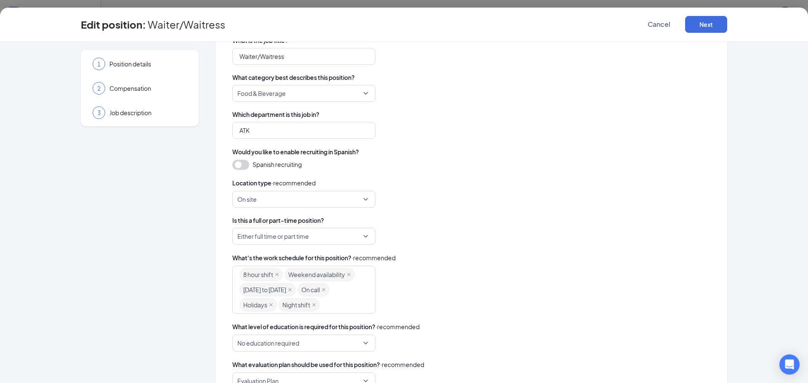
scroll to position [126, 0]
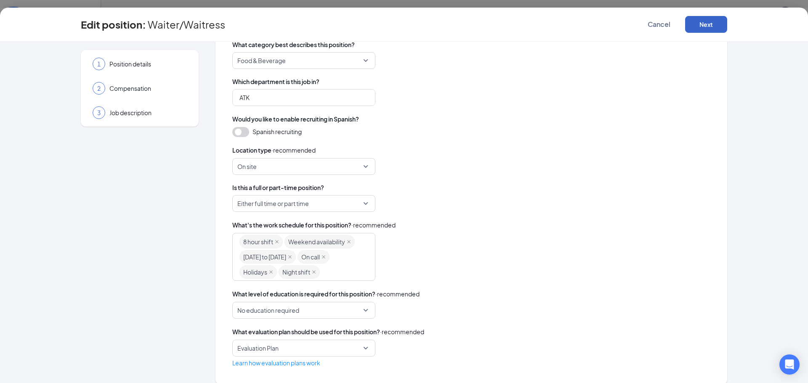
click at [716, 24] on button "Next" at bounding box center [706, 24] width 42 height 17
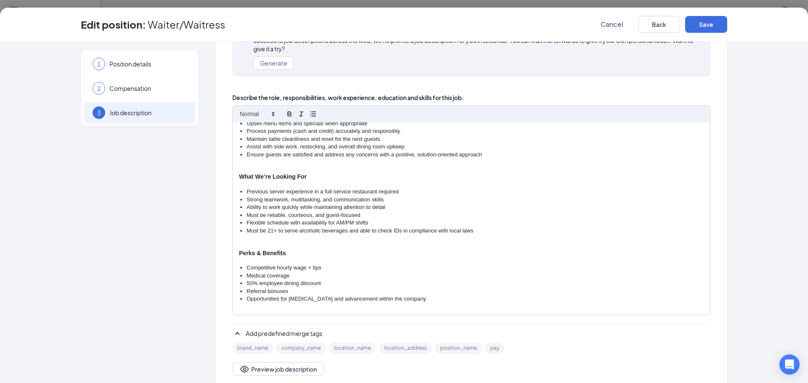
scroll to position [150, 0]
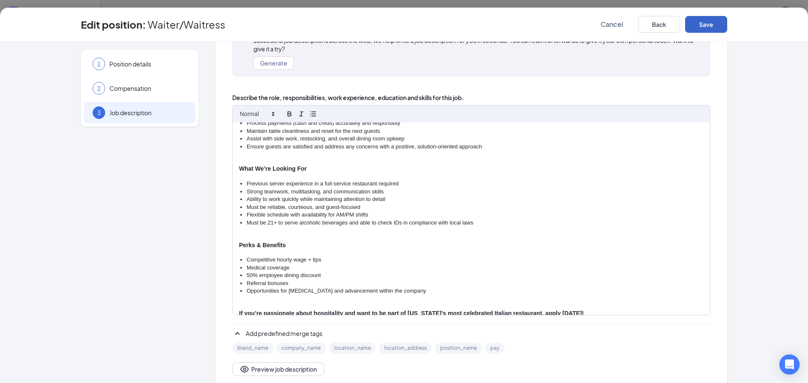
click at [708, 25] on button "Save" at bounding box center [706, 24] width 42 height 17
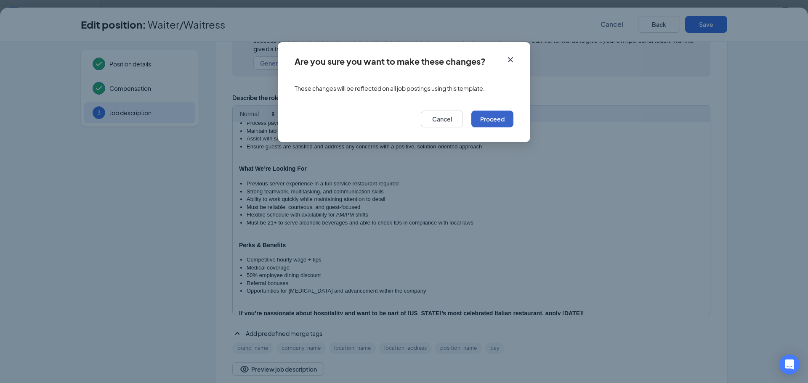
click at [487, 122] on button "Proceed" at bounding box center [492, 119] width 42 height 17
